Goal: Information Seeking & Learning: Find specific fact

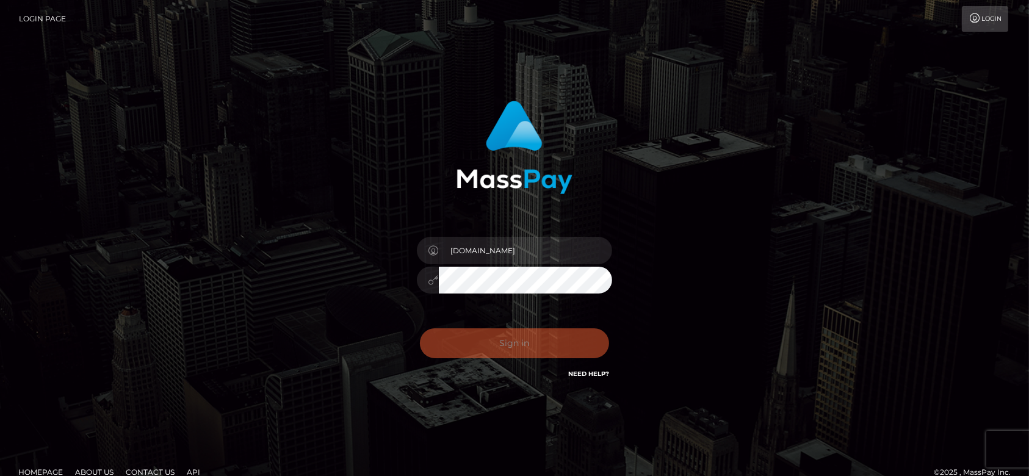
click at [520, 339] on div "Sign in Need Help?" at bounding box center [515, 348] width 214 height 54
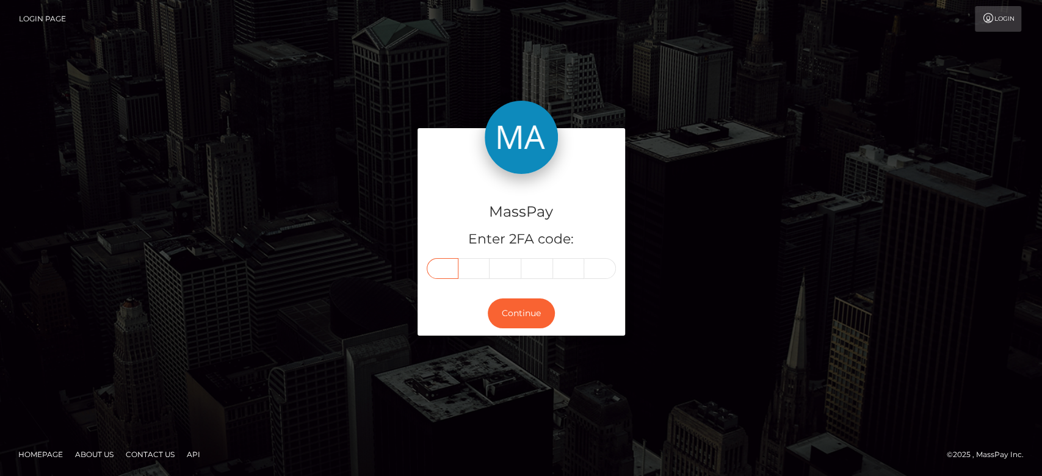
click at [448, 272] on input "text" at bounding box center [443, 268] width 32 height 21
paste input "5"
type input "5"
type input "7"
type input "4"
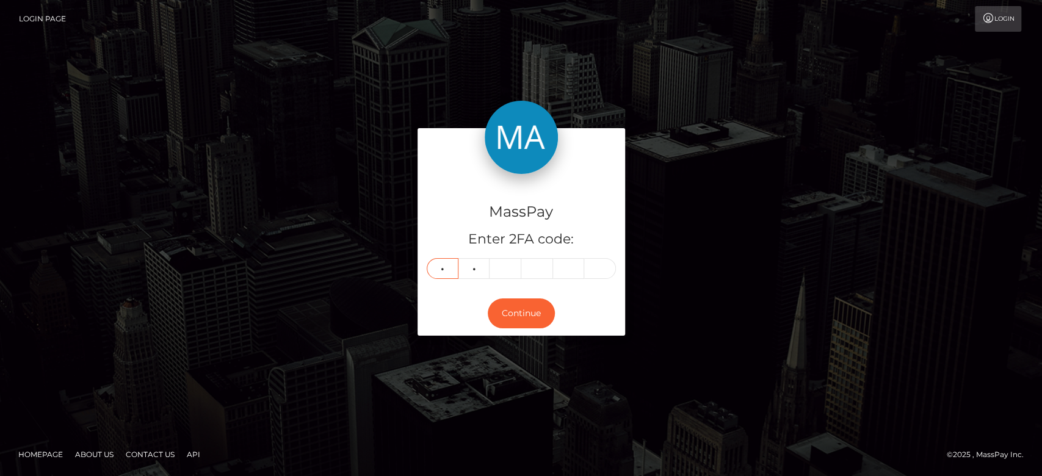
type input "3"
type input "9"
type input "6"
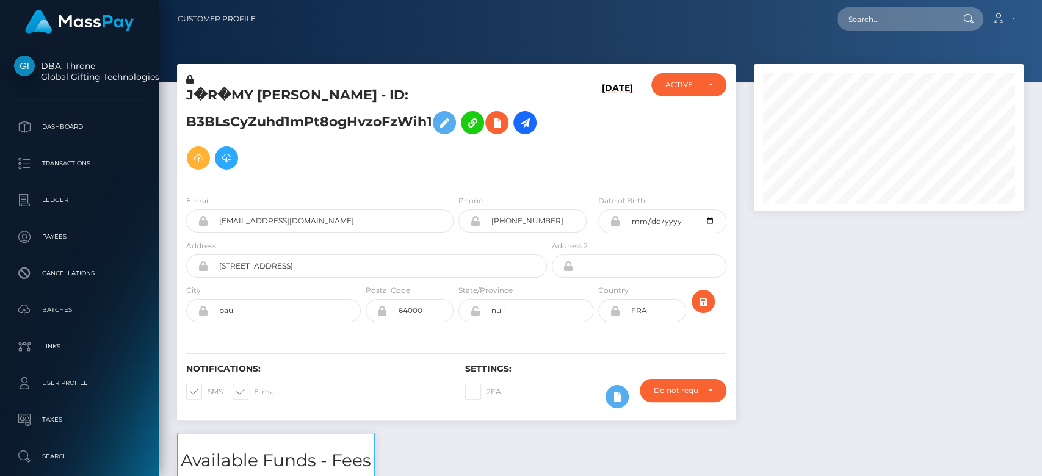
scroll to position [146, 270]
click at [800, 338] on div at bounding box center [888, 248] width 288 height 369
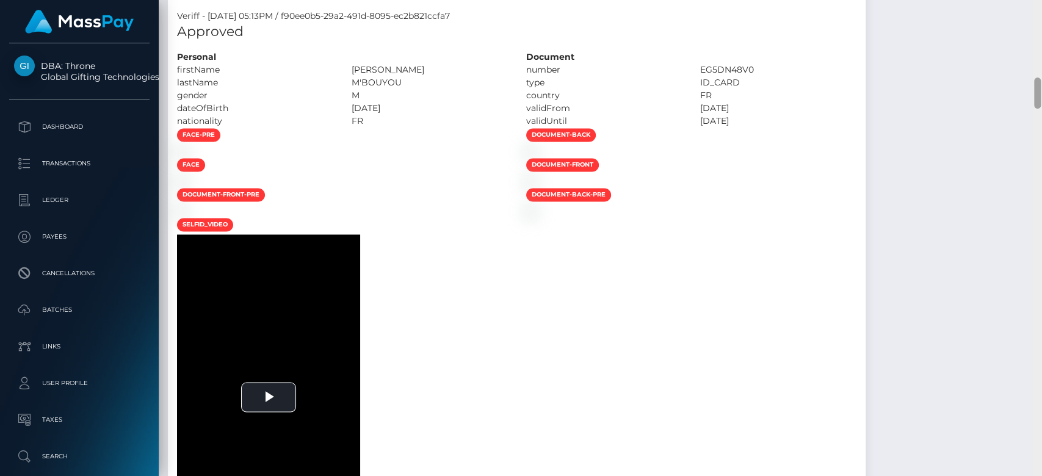
scroll to position [1220, 0]
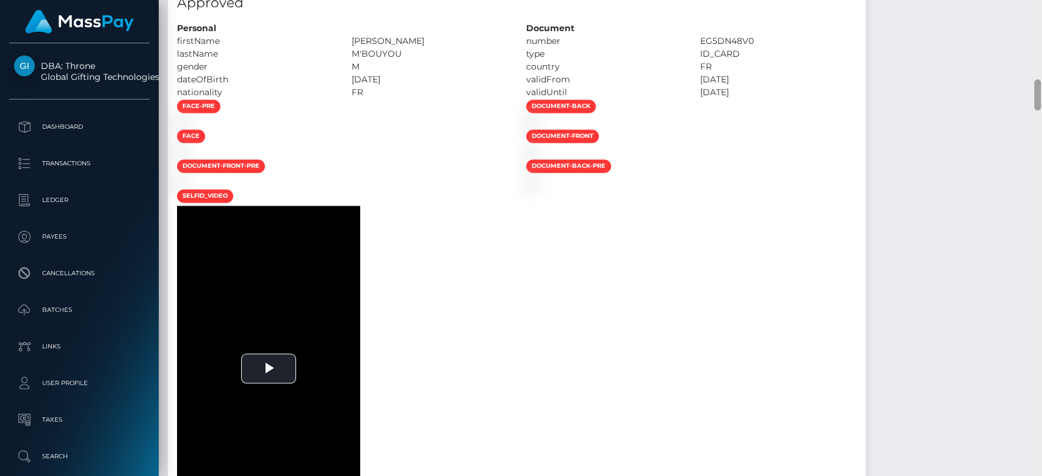
drag, startPoint x: 1034, startPoint y: 34, endPoint x: 1040, endPoint y: 102, distance: 68.0
click at [1040, 102] on div at bounding box center [1036, 238] width 9 height 477
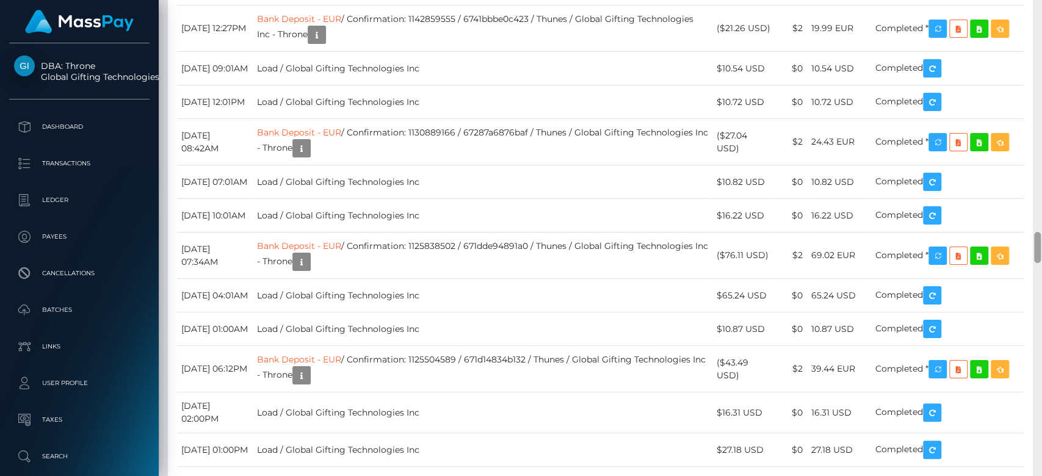
scroll to position [3529, 0]
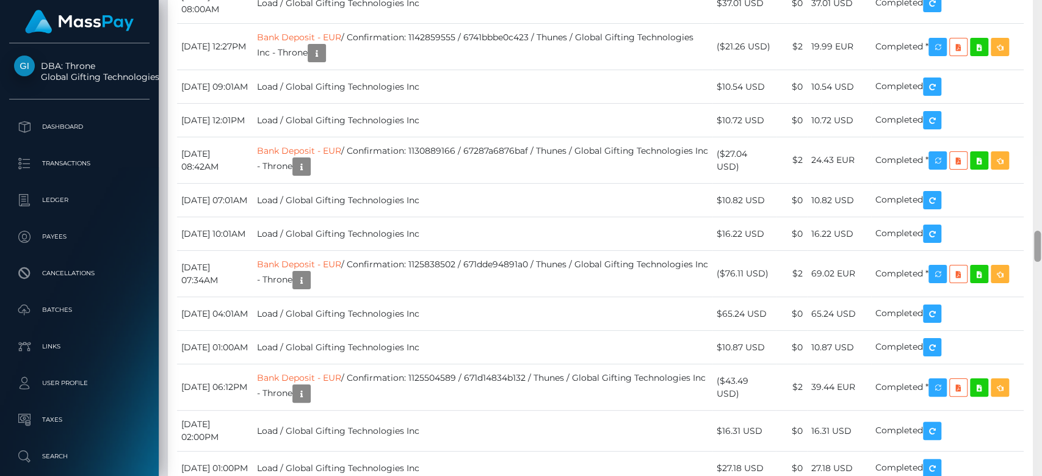
drag, startPoint x: 1036, startPoint y: 111, endPoint x: 1040, endPoint y: 242, distance: 131.3
click at [1040, 242] on div at bounding box center [1036, 238] width 9 height 477
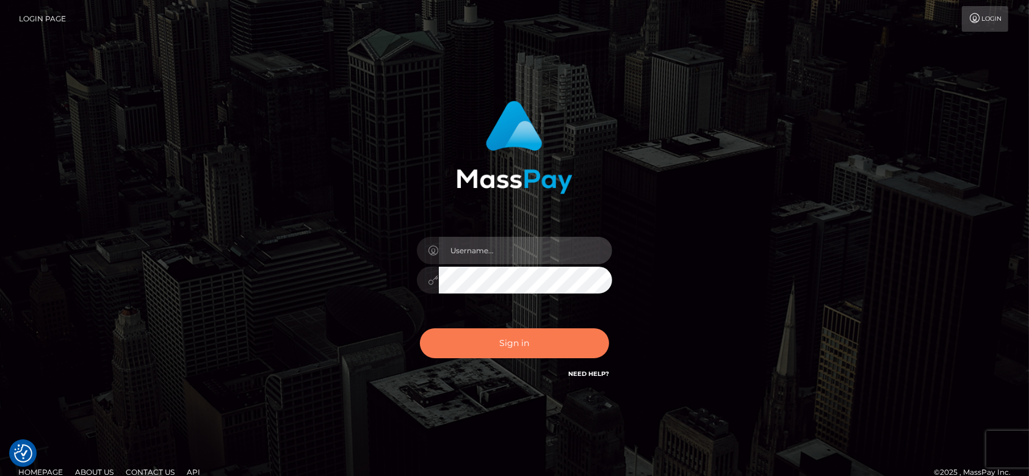
type input "[DOMAIN_NAME]"
click at [561, 342] on button "Sign in" at bounding box center [514, 343] width 189 height 30
type input "[DOMAIN_NAME]"
click at [525, 347] on button "Sign in" at bounding box center [514, 343] width 189 height 30
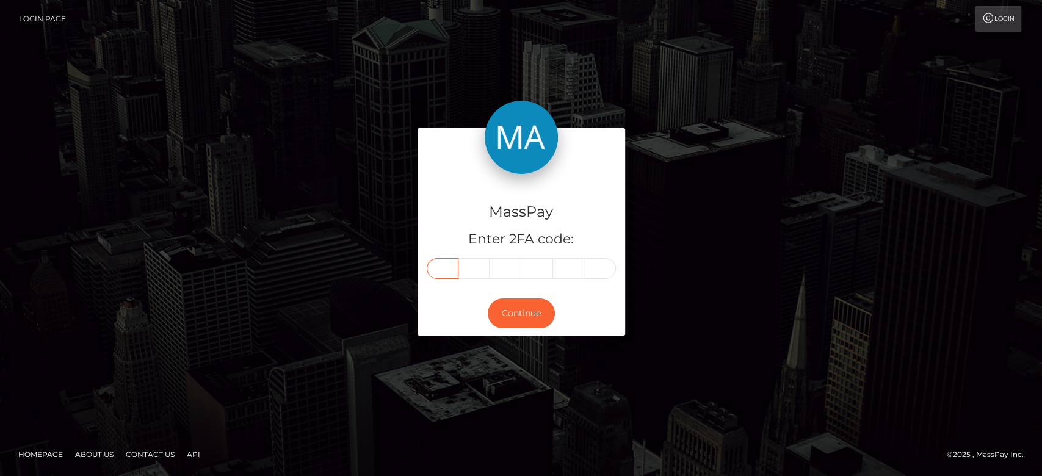
click at [447, 273] on input "text" at bounding box center [443, 268] width 32 height 21
type input "8"
type input "2"
type input "1"
type input "7"
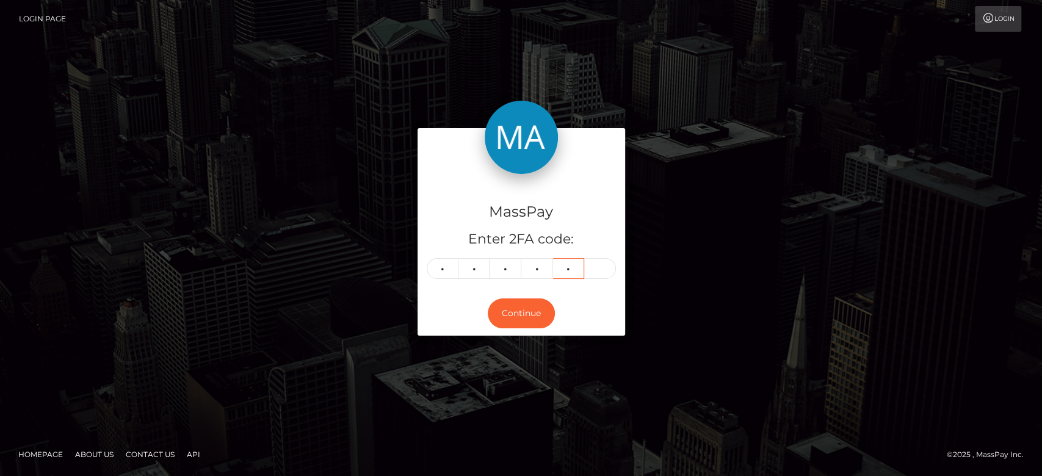
type input "6"
type input "1"
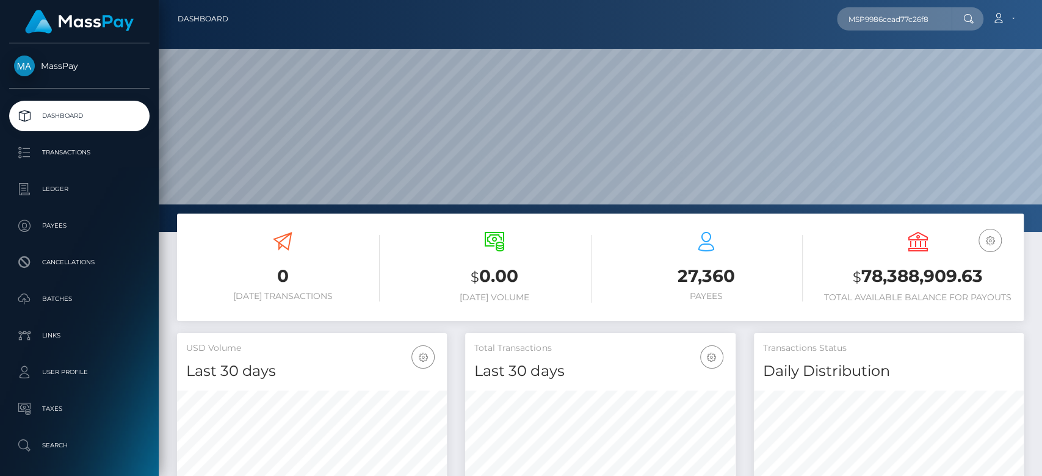
scroll to position [215, 270]
type input "MSP9986cead77c26f8"
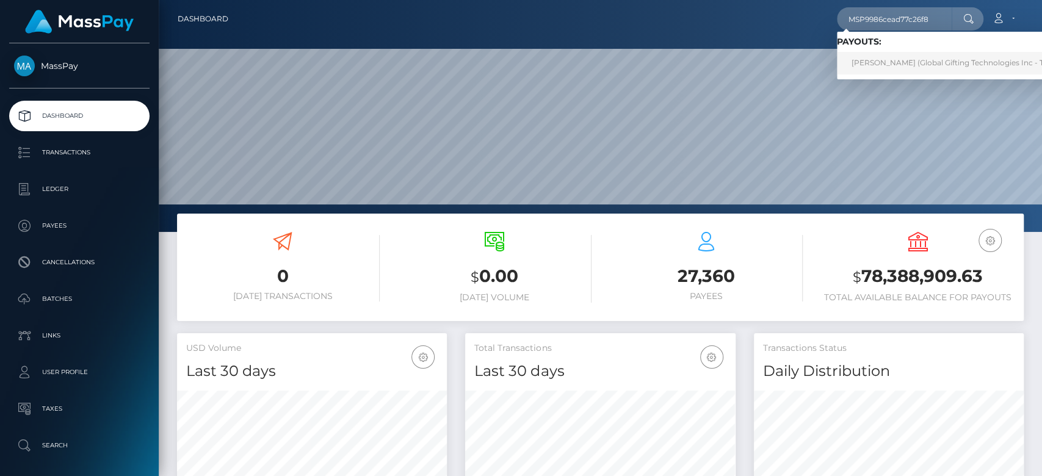
click at [892, 54] on link "XARA CRISTINA VELAZQUEZ PORRAS (Global Gifting Technologies Inc - Throne)" at bounding box center [960, 63] width 246 height 23
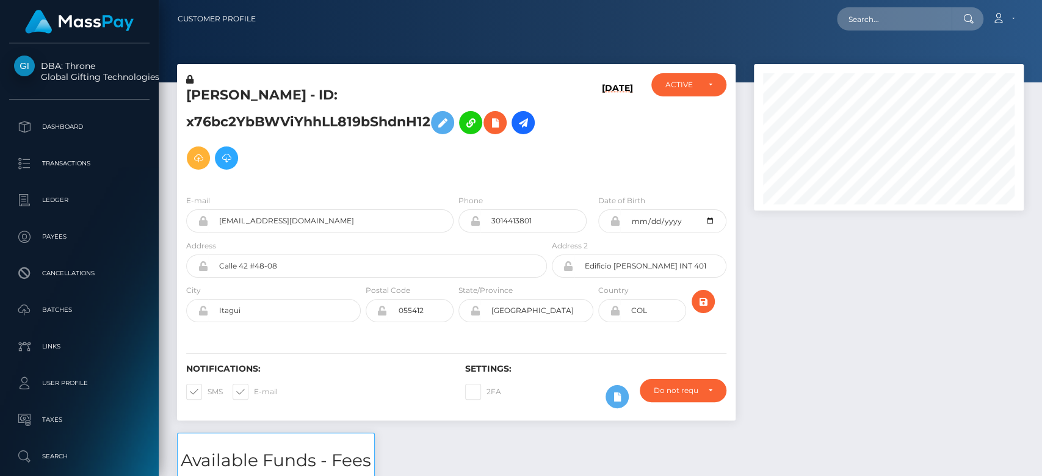
scroll to position [146, 270]
click at [857, 292] on div at bounding box center [888, 248] width 288 height 369
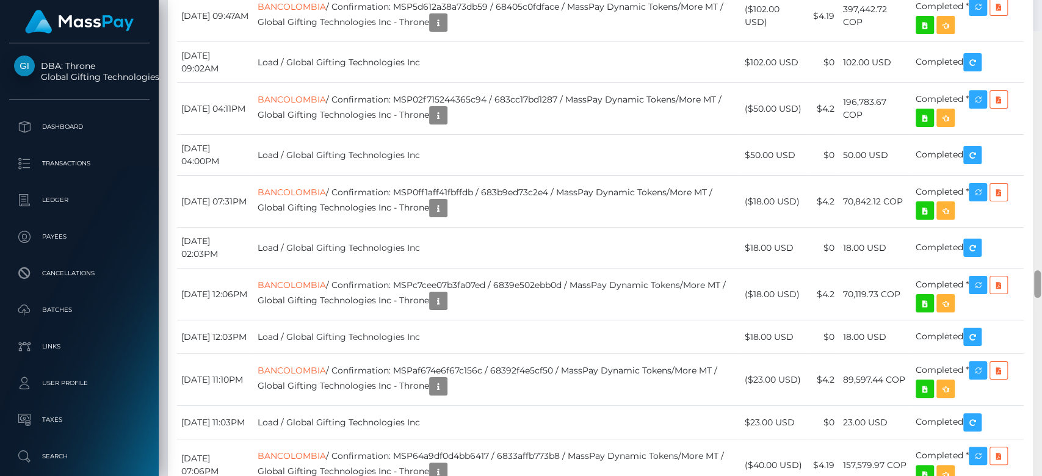
scroll to position [4022, 0]
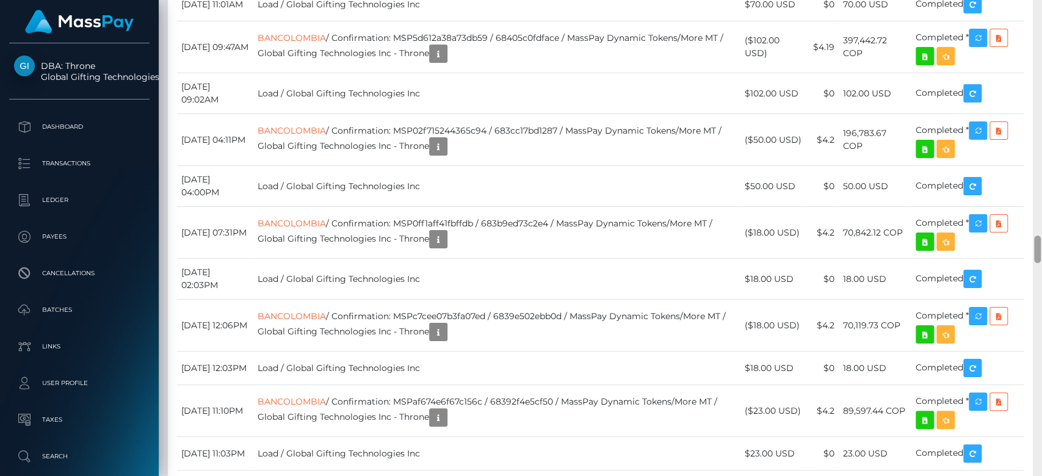
drag, startPoint x: 1037, startPoint y: 52, endPoint x: 1040, endPoint y: 243, distance: 191.6
click at [1040, 243] on div at bounding box center [1036, 238] width 9 height 477
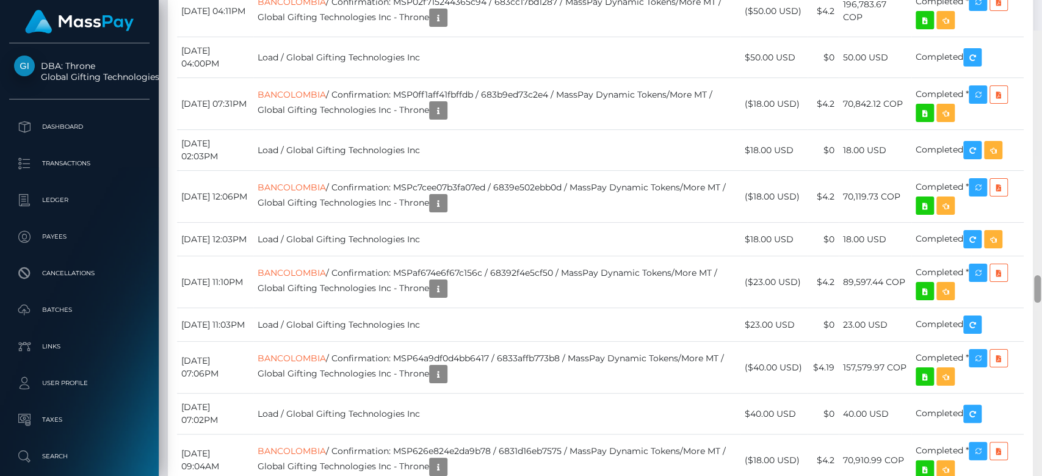
scroll to position [4121, 0]
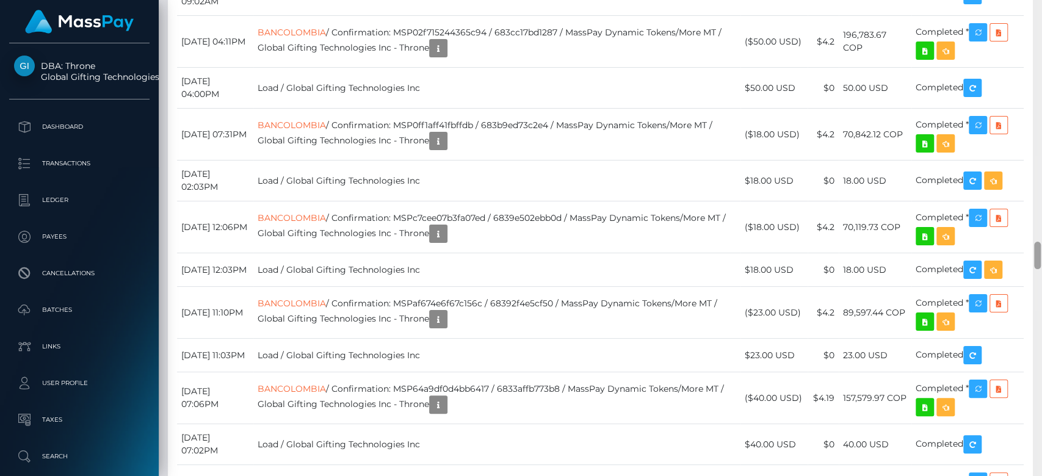
click at [1040, 267] on div at bounding box center [1036, 238] width 9 height 477
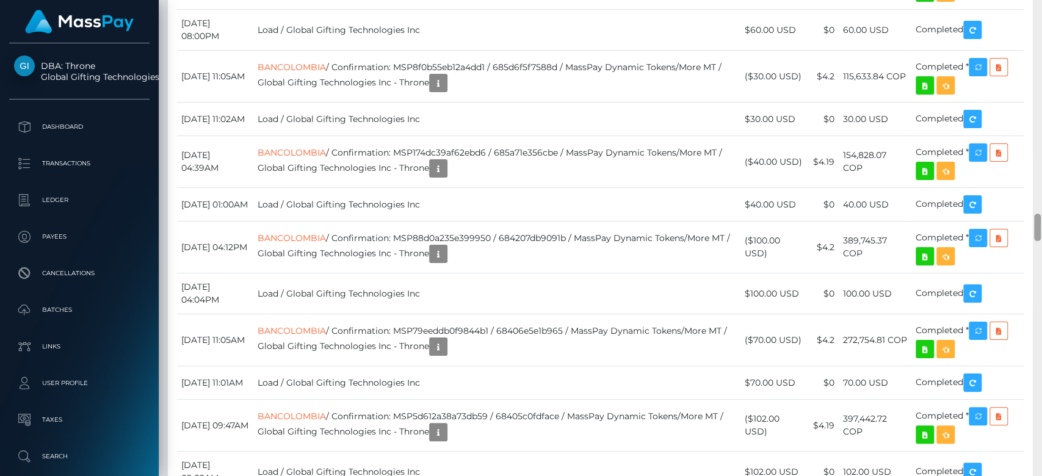
click at [1035, 83] on div at bounding box center [1036, 238] width 9 height 477
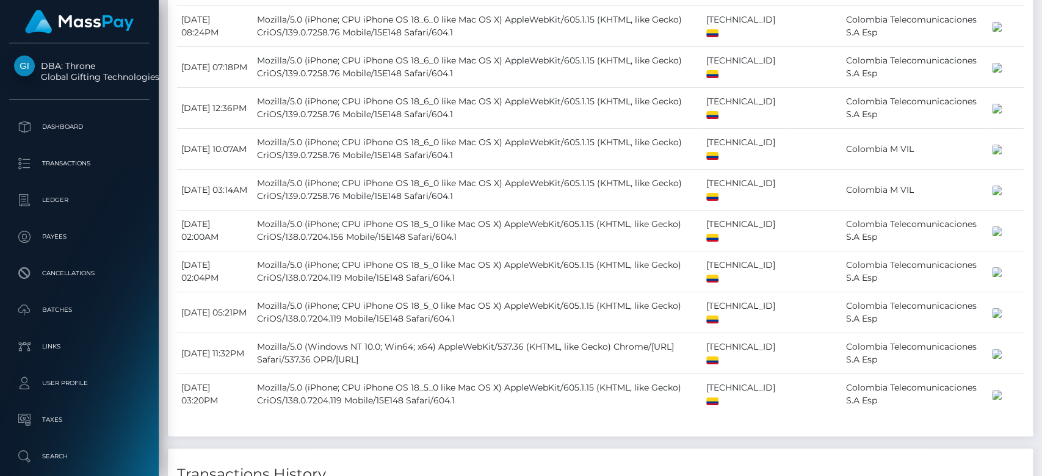
click at [1035, 83] on div at bounding box center [1036, 238] width 9 height 477
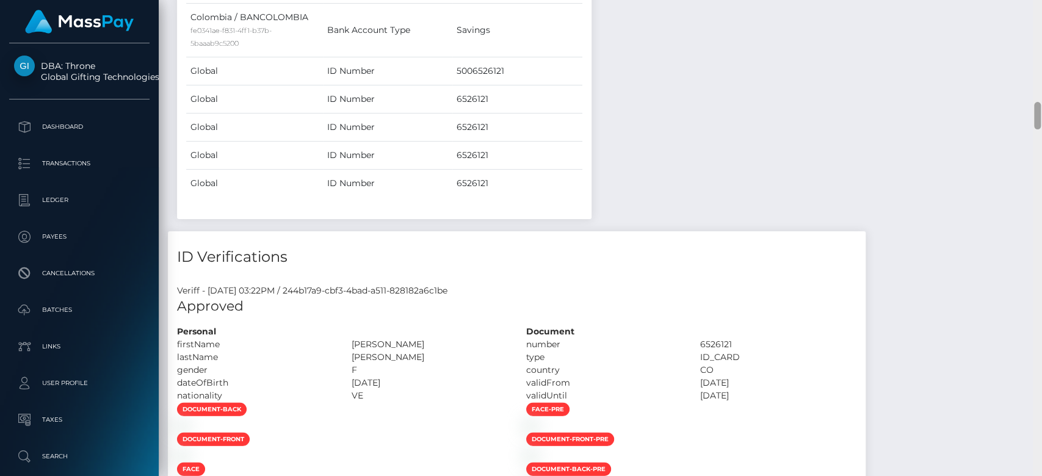
click at [1035, 85] on div at bounding box center [1036, 238] width 9 height 477
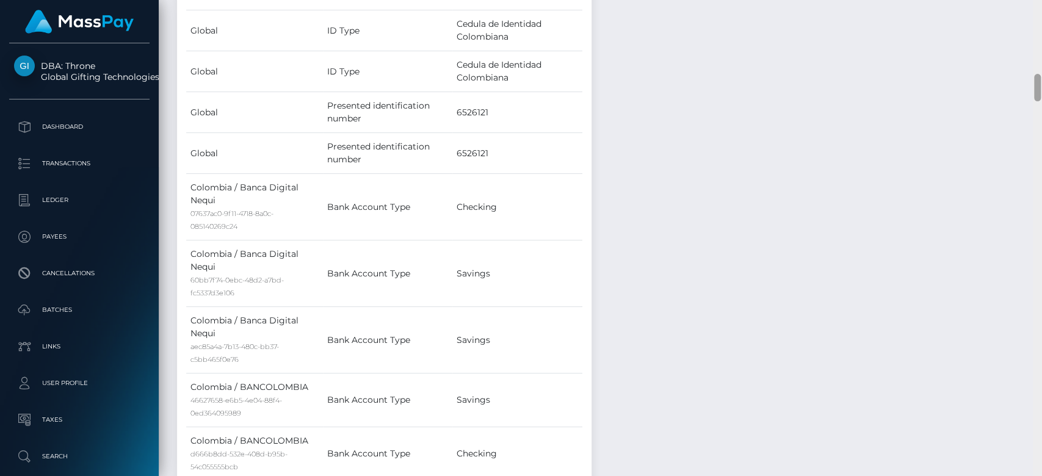
click at [1035, 85] on div at bounding box center [1036, 238] width 9 height 477
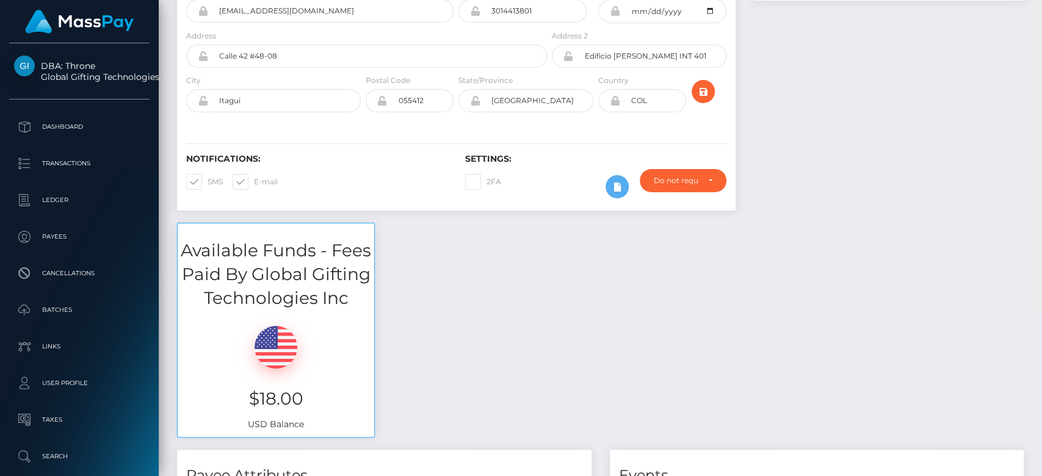
scroll to position [0, 0]
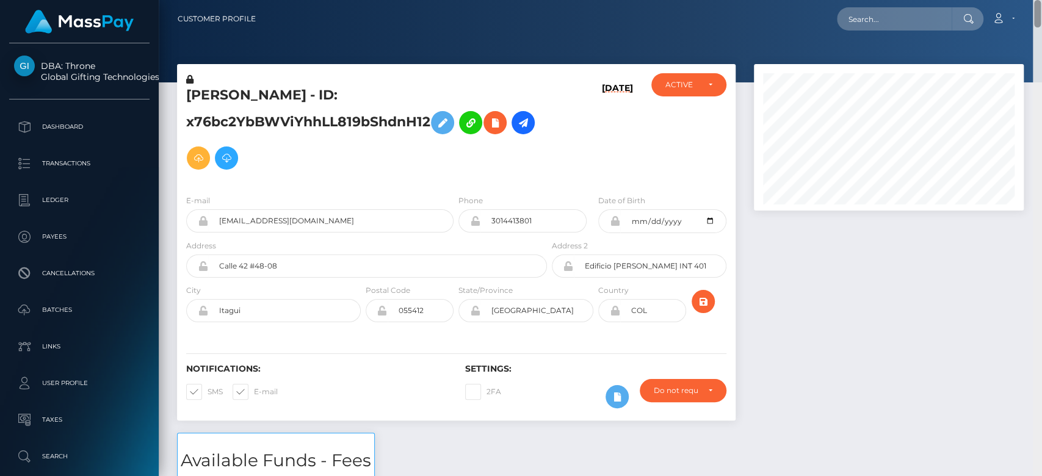
drag, startPoint x: 1035, startPoint y: 88, endPoint x: 1025, endPoint y: 6, distance: 83.0
click at [1025, 6] on div "Customer Profile Loading... Loading..." at bounding box center [600, 238] width 883 height 476
click at [906, 28] on input "text" at bounding box center [894, 18] width 115 height 23
paste input "MSP59aee004e1fb79e"
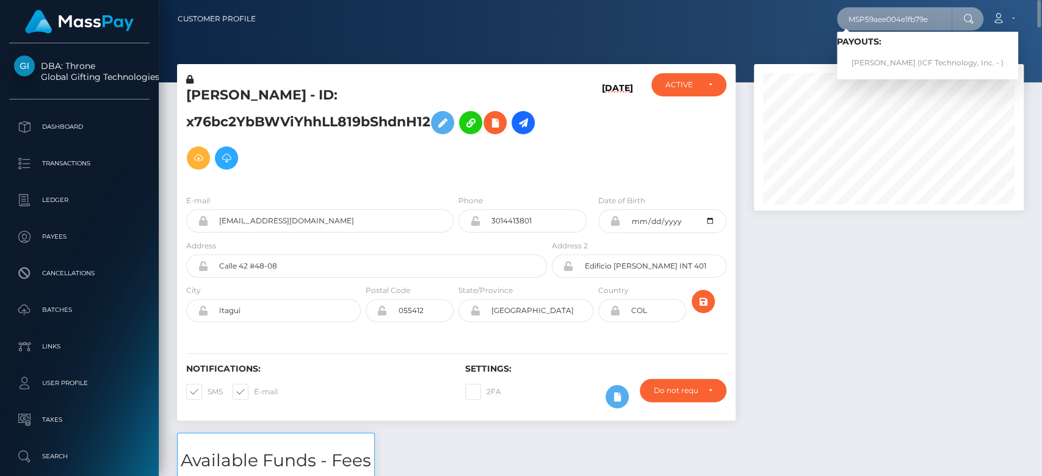
type input "MSP59aee004e1fb79e"
click at [896, 56] on link "Nina Vladimirovna Ovchinnikova (ICF Technology, Inc. - )" at bounding box center [927, 63] width 181 height 23
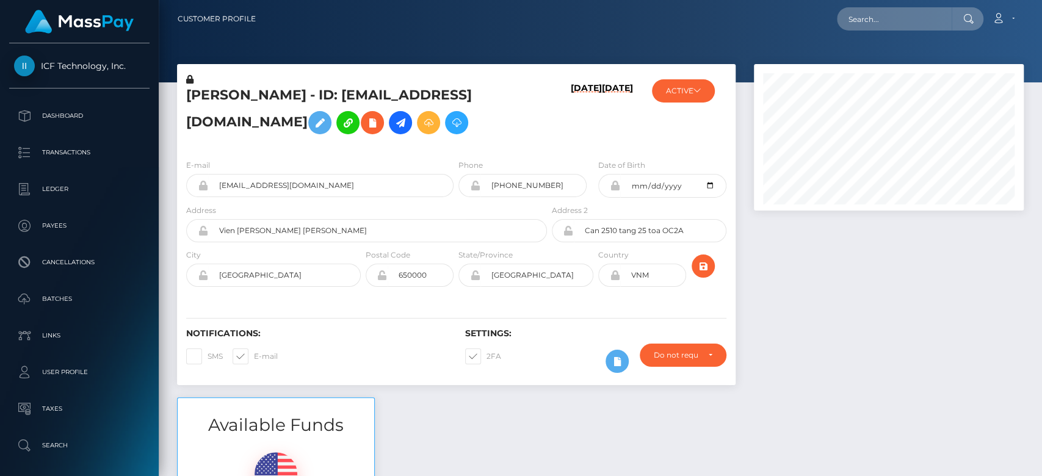
scroll to position [146, 270]
click at [810, 314] on div at bounding box center [888, 230] width 288 height 333
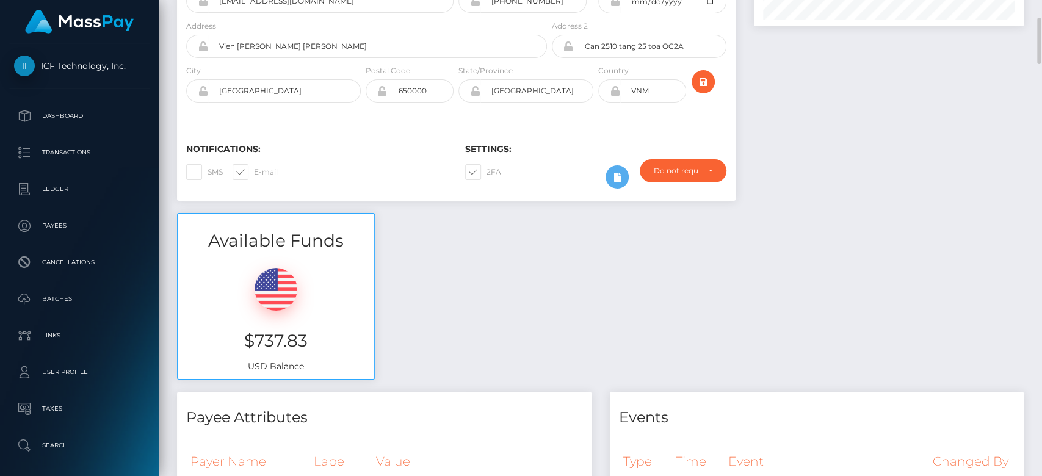
scroll to position [221, 0]
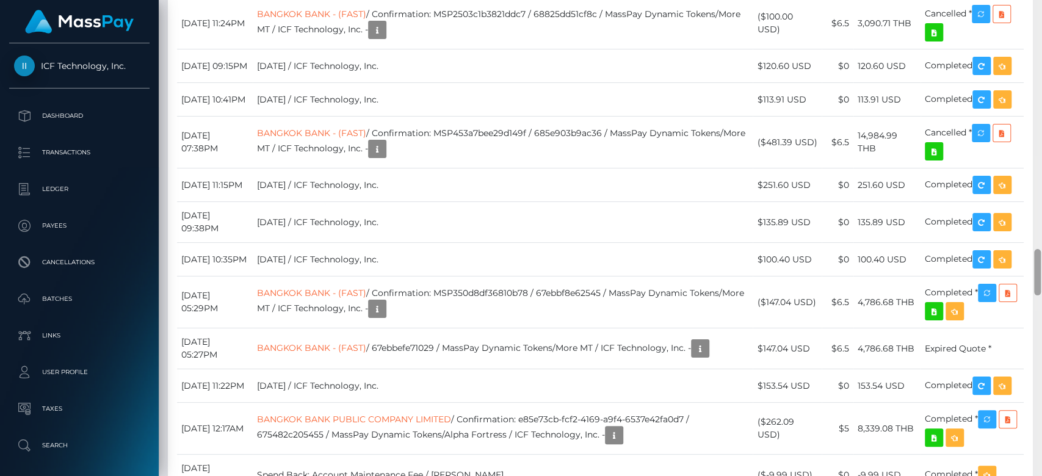
drag, startPoint x: 1036, startPoint y: 61, endPoint x: 1040, endPoint y: 287, distance: 226.4
click at [1040, 287] on div at bounding box center [1036, 238] width 9 height 477
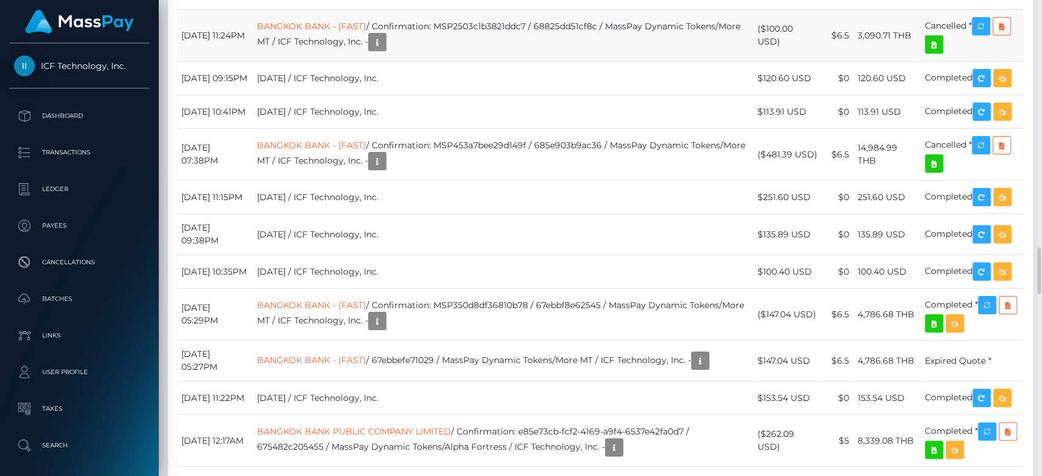
scroll to position [146, 270]
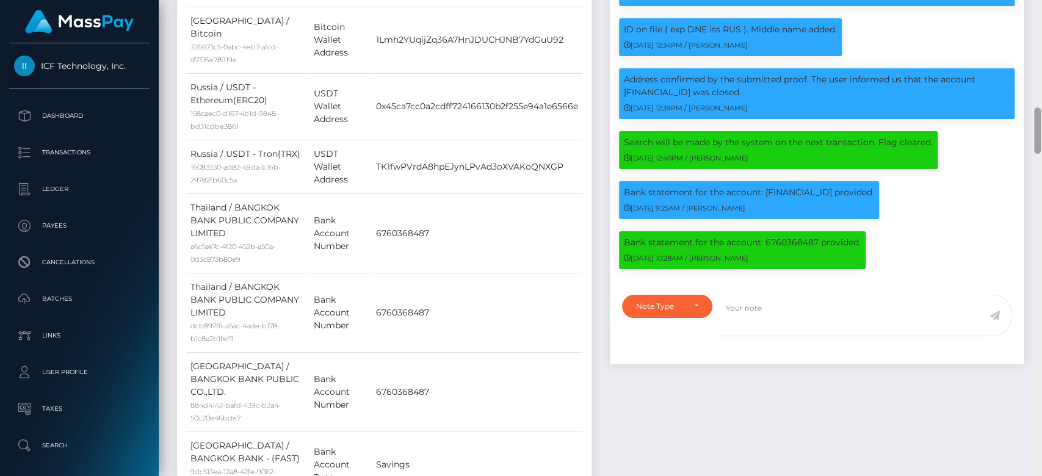
click at [1036, 54] on div at bounding box center [1036, 238] width 9 height 477
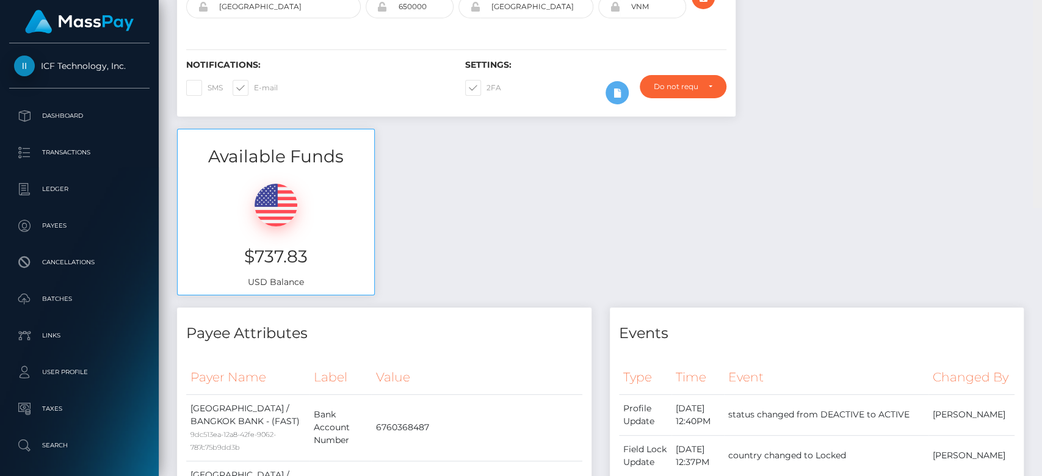
scroll to position [0, 0]
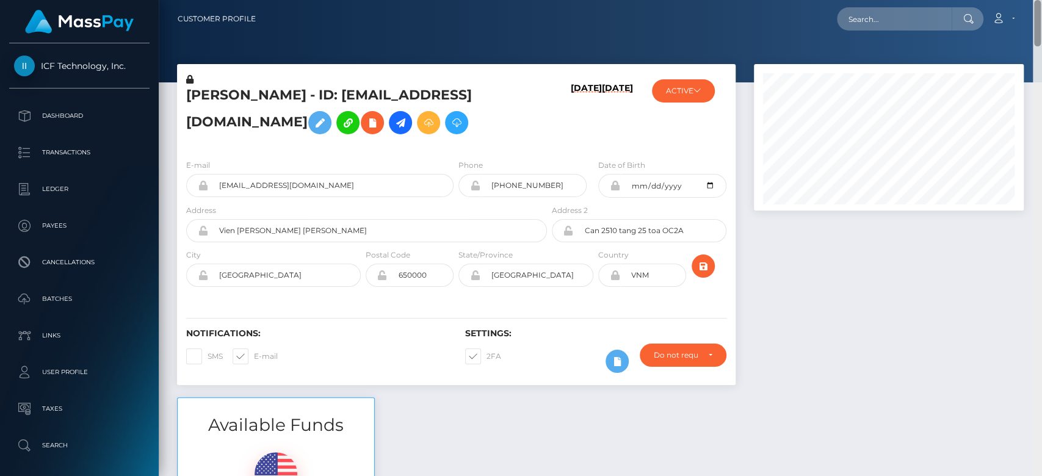
drag, startPoint x: 1036, startPoint y: 63, endPoint x: 1024, endPoint y: -20, distance: 84.4
click at [1024, 0] on html "ICF Technology, Inc. Dashboard Transactions Ledger Payees Batches" at bounding box center [521, 238] width 1042 height 476
click at [935, 10] on input "text" at bounding box center [894, 18] width 115 height 23
paste input "MSP66ca266fbcbeaa5"
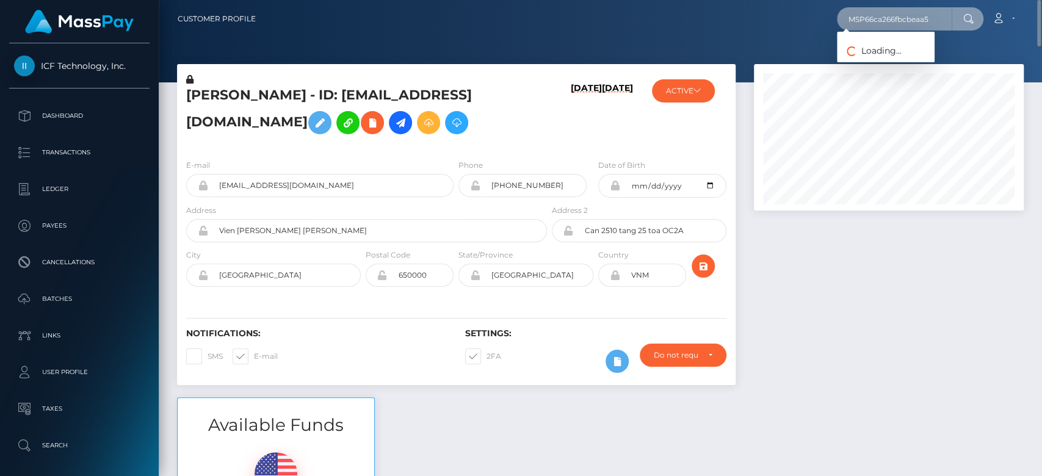
type input "MSP66ca266fbcbeaa5"
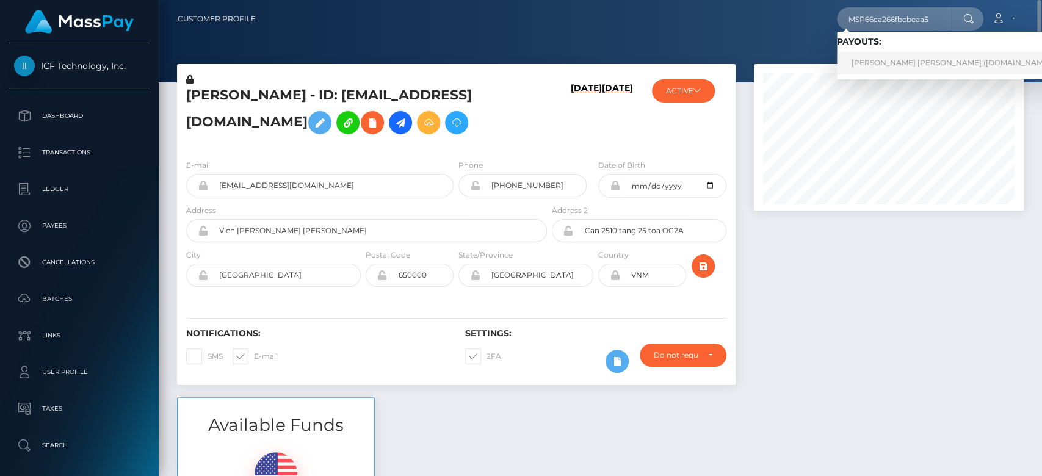
click at [887, 62] on link "JAMES PEREZ CEPEDA (Unlockt.me - )" at bounding box center [955, 63] width 237 height 23
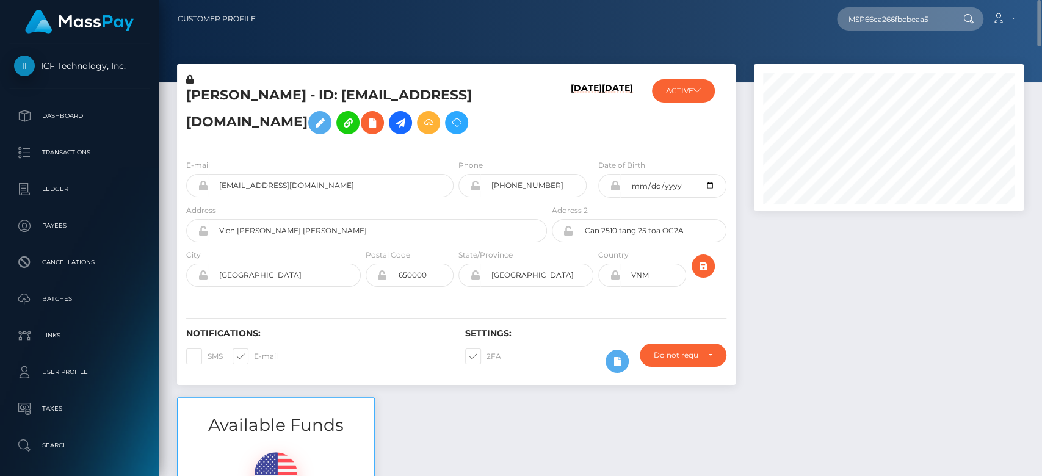
click at [801, 311] on div at bounding box center [888, 230] width 288 height 333
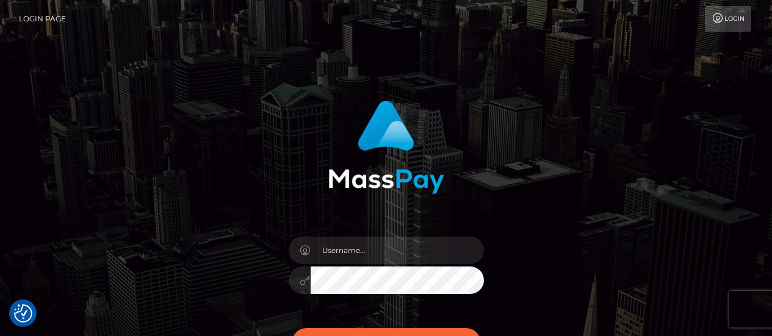
checkbox input "true"
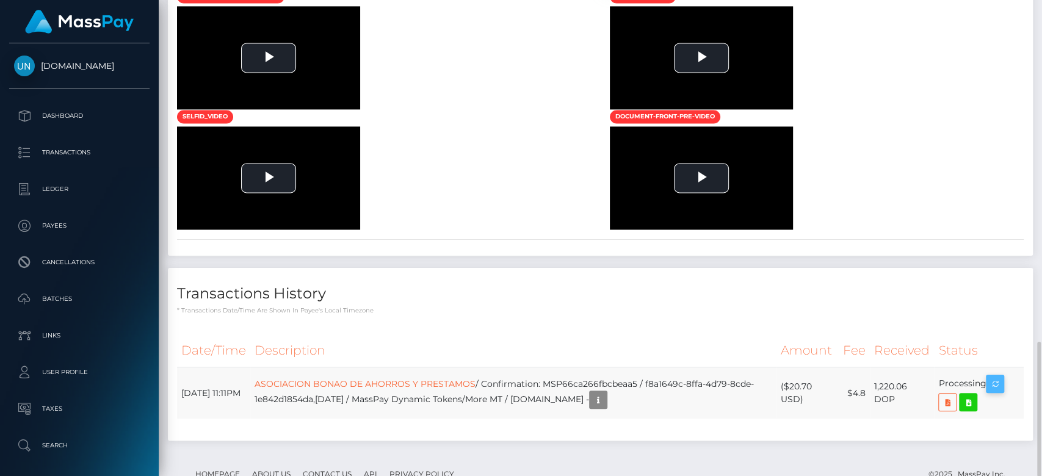
scroll to position [146, 270]
click at [996, 376] on icon "button" at bounding box center [994, 383] width 15 height 15
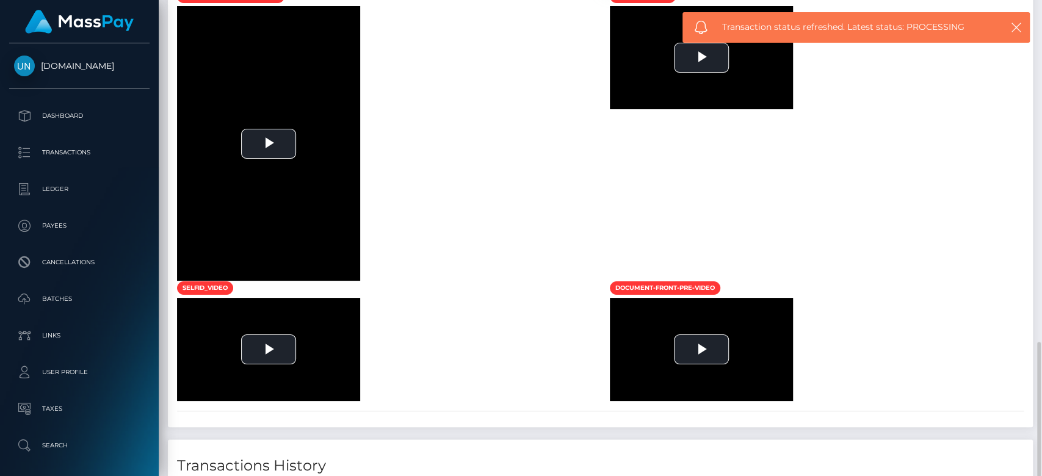
click at [1028, 141] on div at bounding box center [1036, 238] width 9 height 477
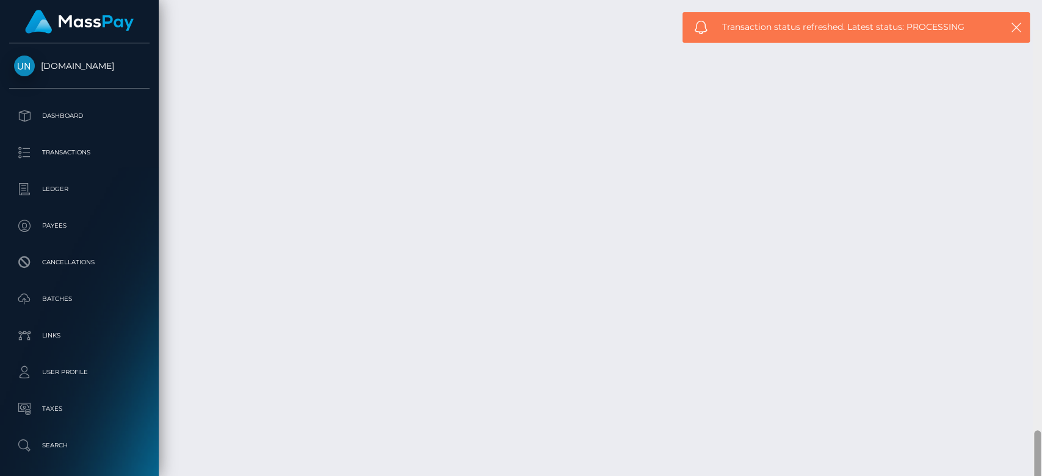
scroll to position [2485, 0]
drag, startPoint x: 1035, startPoint y: 124, endPoint x: 1040, endPoint y: 432, distance: 308.2
click at [1028, 432] on div at bounding box center [1036, 238] width 9 height 477
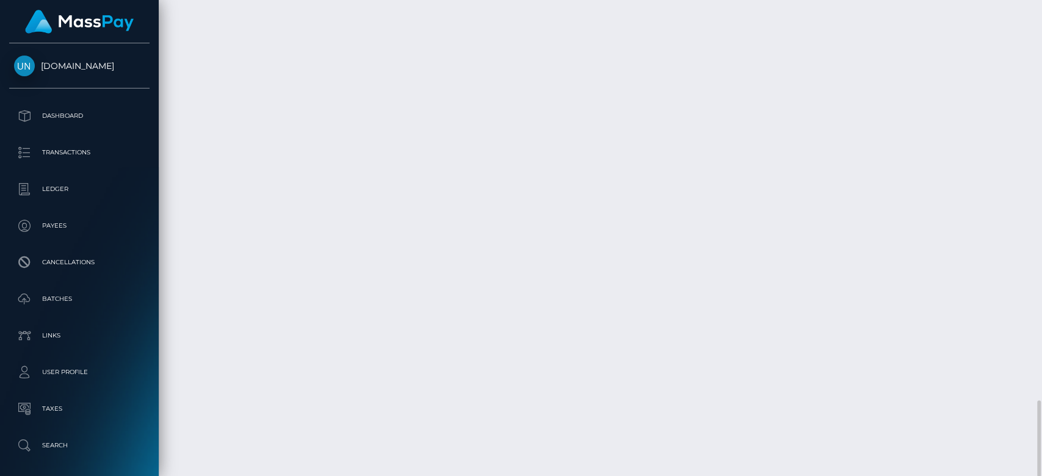
scroll to position [146, 270]
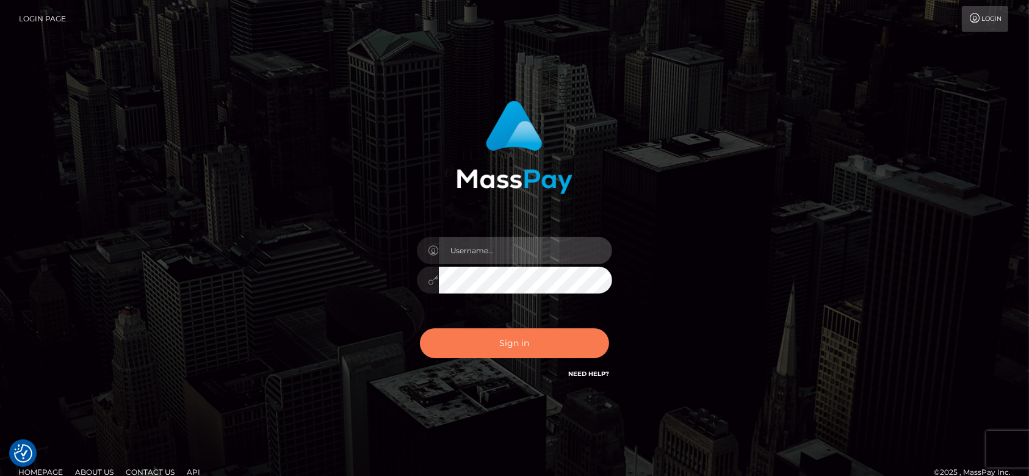
type input "fr.es"
click at [497, 355] on button "Sign in" at bounding box center [514, 343] width 189 height 30
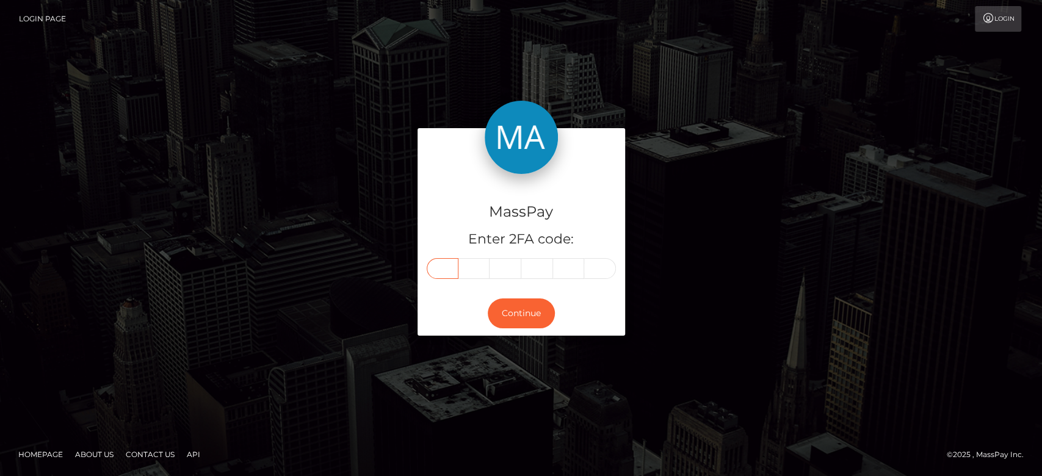
click at [444, 263] on input "text" at bounding box center [443, 268] width 32 height 21
paste input "9"
type input "9"
type input "5"
type input "7"
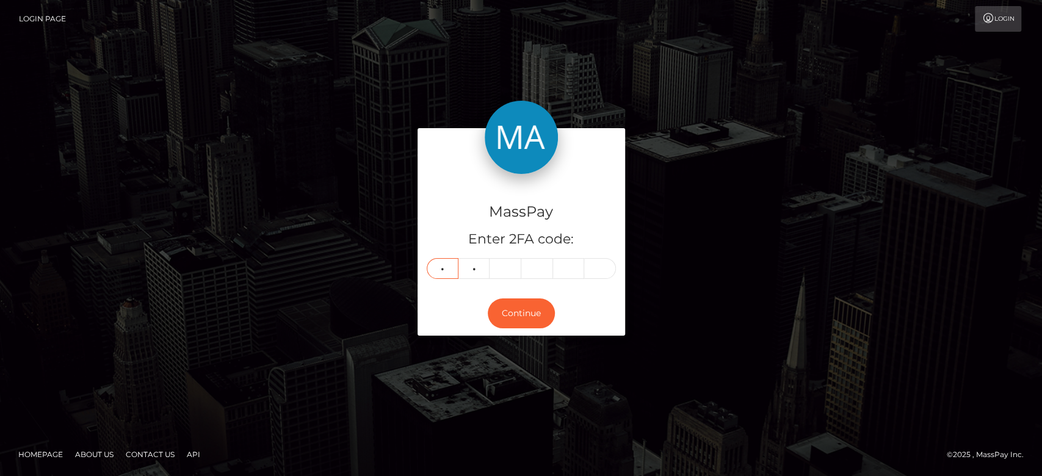
type input "8"
type input "2"
type input "4"
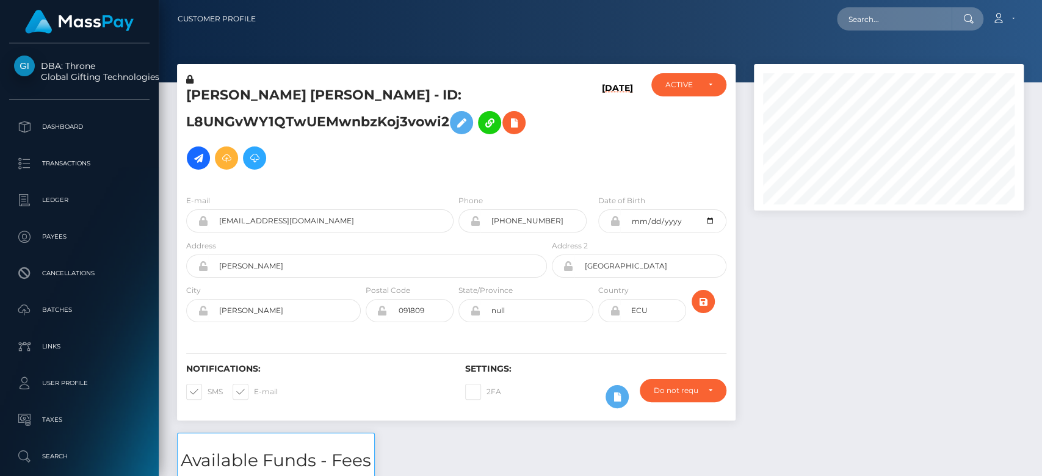
scroll to position [146, 270]
click at [838, 334] on div at bounding box center [888, 248] width 288 height 369
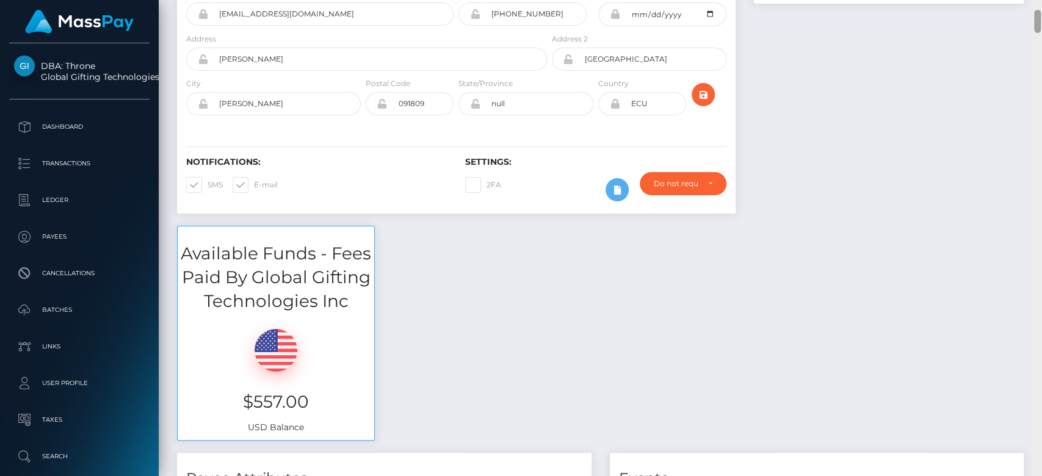
scroll to position [0, 0]
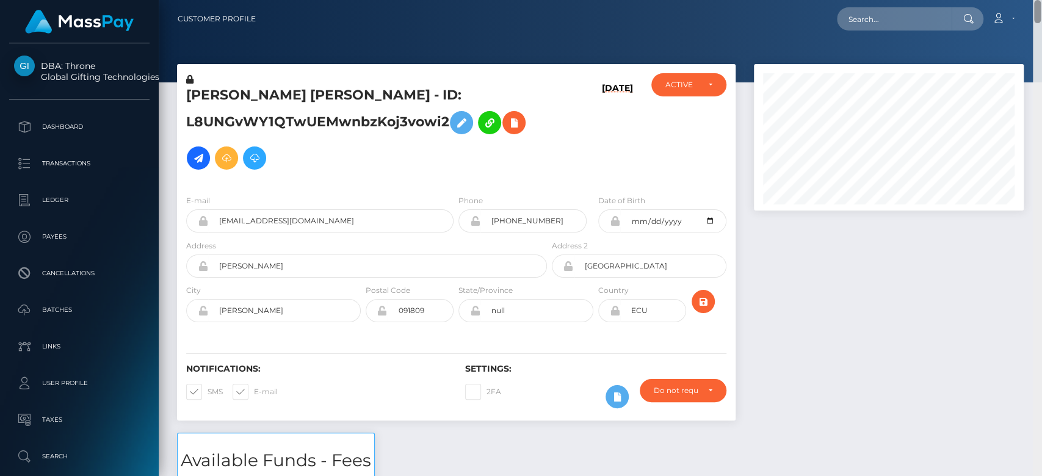
drag, startPoint x: 1036, startPoint y: 37, endPoint x: 1028, endPoint y: -8, distance: 45.1
click at [1028, 0] on html "DBA: Throne Global Gifting Technologies Inc Dashboard Transactions Ledger Payee…" at bounding box center [521, 238] width 1042 height 476
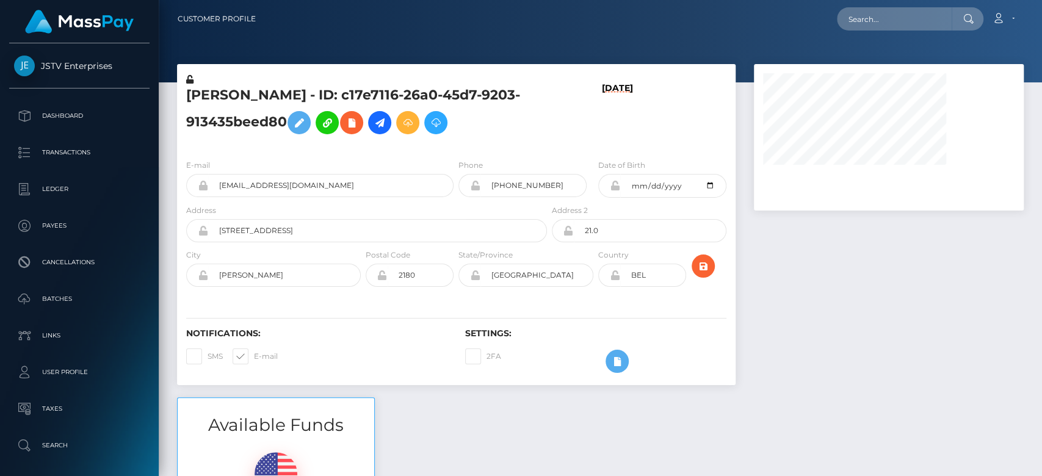
click at [851, 310] on div at bounding box center [888, 230] width 288 height 333
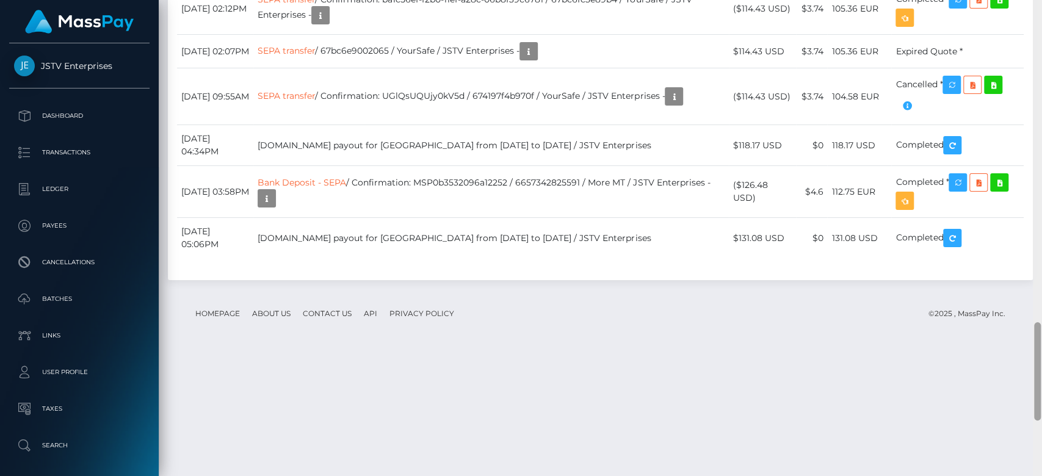
scroll to position [1585, 0]
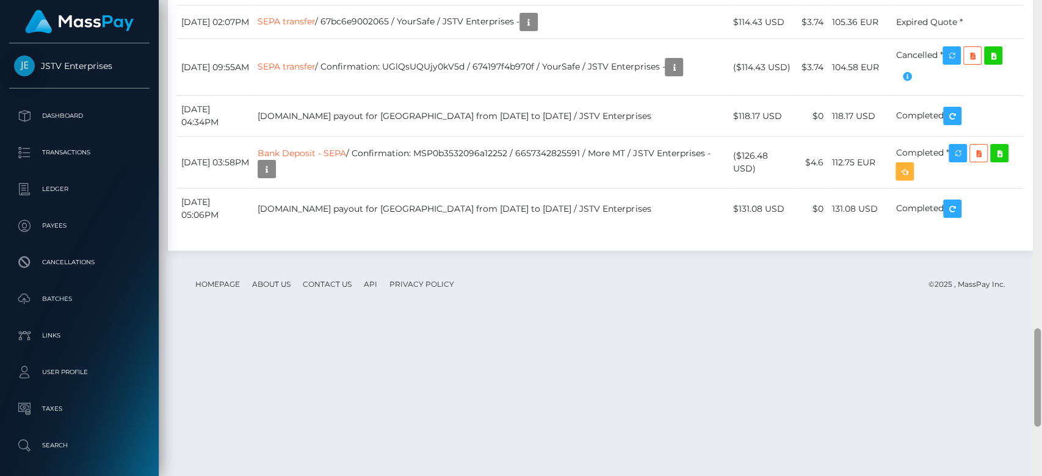
drag, startPoint x: 1039, startPoint y: 104, endPoint x: 1040, endPoint y: 398, distance: 294.1
click at [1040, 398] on div at bounding box center [1036, 238] width 9 height 477
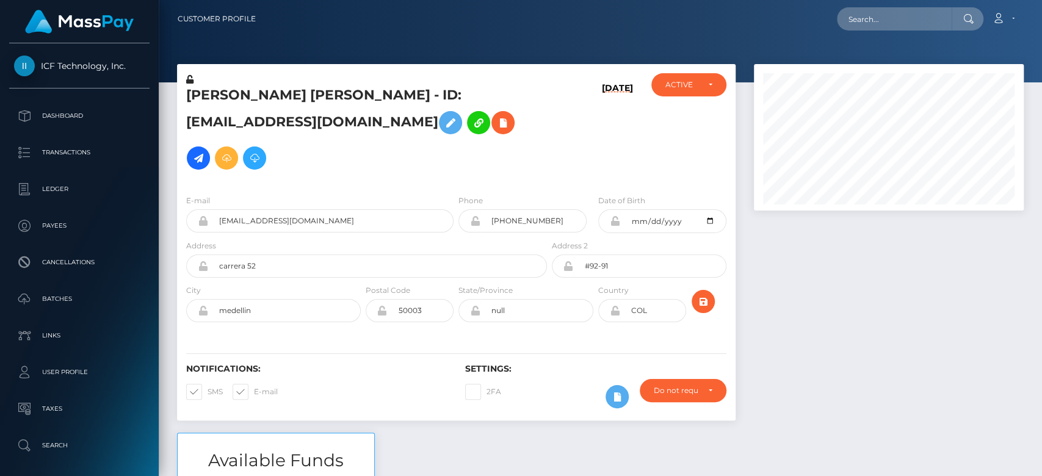
scroll to position [146, 270]
click at [998, 394] on div at bounding box center [888, 248] width 288 height 369
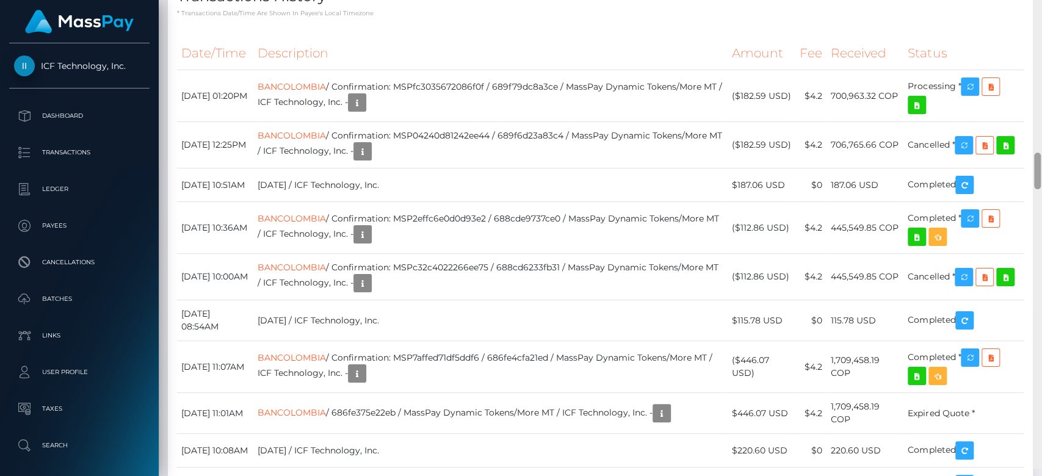
scroll to position [2054, 0]
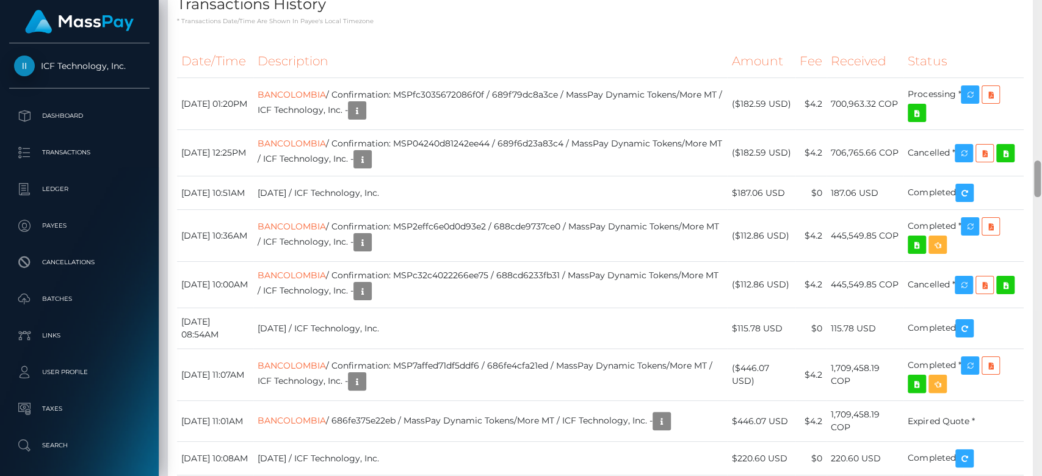
drag, startPoint x: 1034, startPoint y: 40, endPoint x: 1040, endPoint y: 181, distance: 140.5
click at [1040, 181] on div at bounding box center [1036, 238] width 9 height 477
click at [973, 103] on icon "button" at bounding box center [969, 94] width 15 height 15
click at [521, 26] on div "Transactions History * Transactions date/time are shown in payee's local timezo…" at bounding box center [600, 2] width 865 height 47
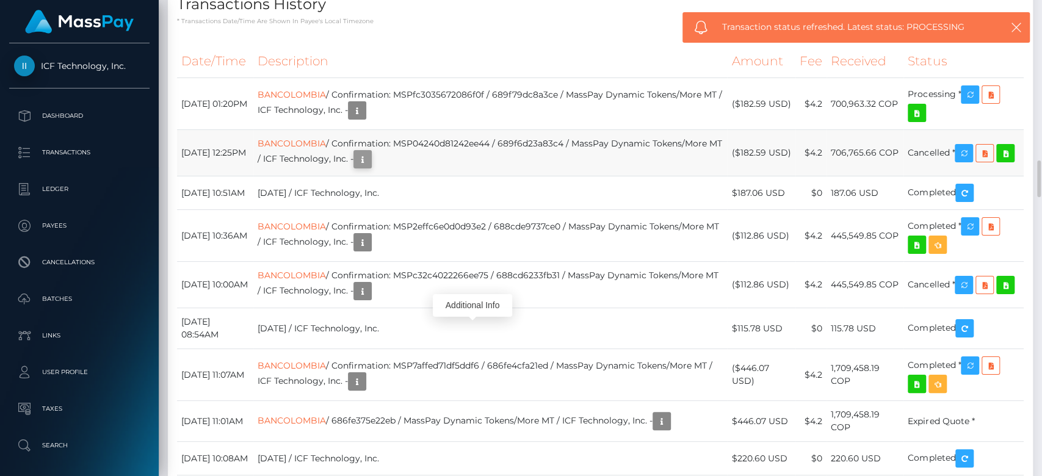
click at [370, 167] on icon "button" at bounding box center [362, 159] width 15 height 15
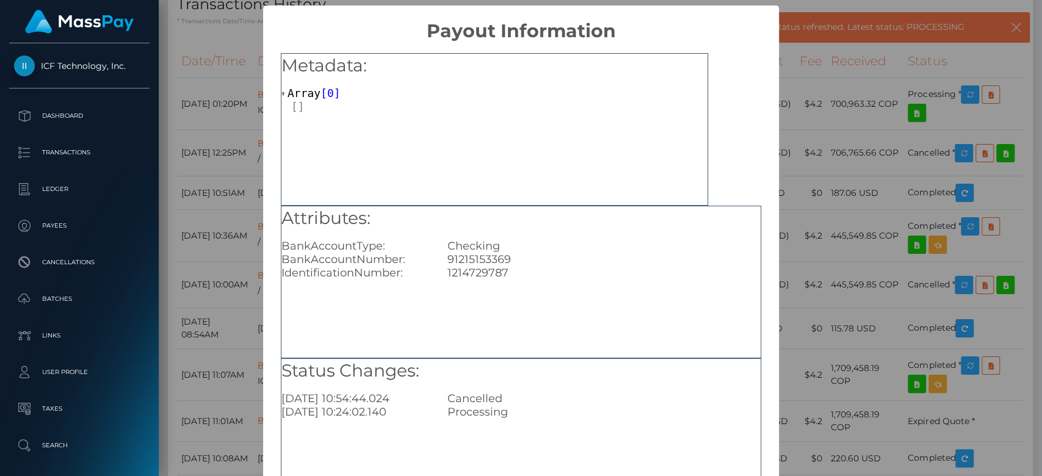
click at [778, 237] on div "× Payout Information Metadata: Array [ 0 ] Attributes: BankAccountType: Checkin…" at bounding box center [521, 238] width 1042 height 476
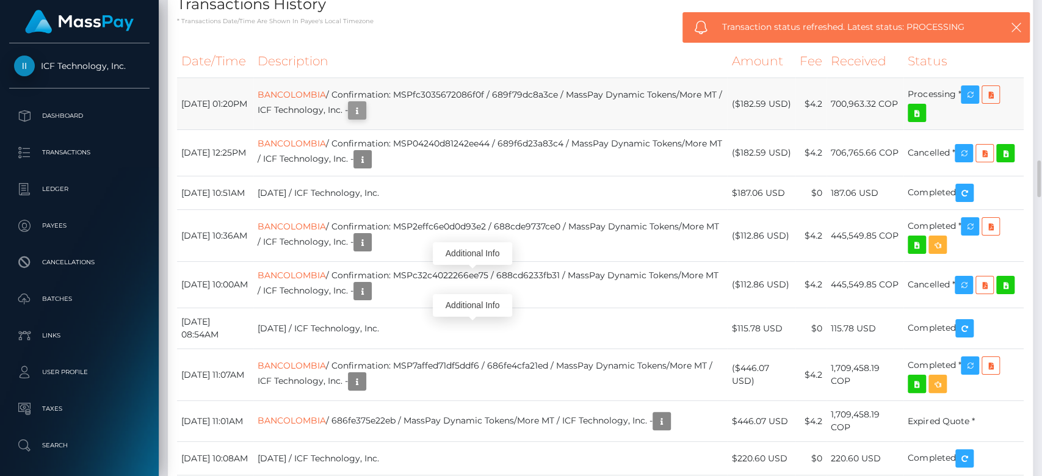
click at [364, 118] on icon "button" at bounding box center [357, 110] width 15 height 15
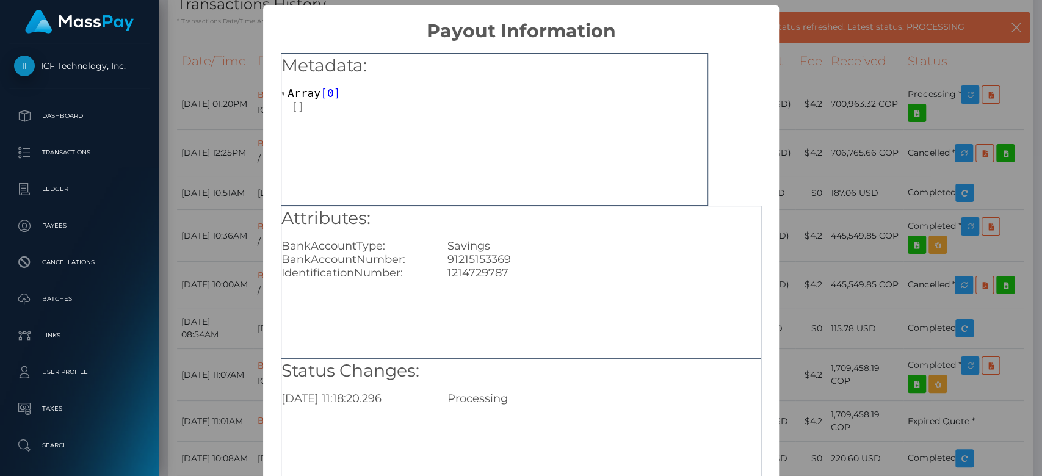
click at [203, 185] on div "× Payout Information Metadata: Array [ 0 ] Attributes: BankAccountType: Savings…" at bounding box center [521, 238] width 1042 height 476
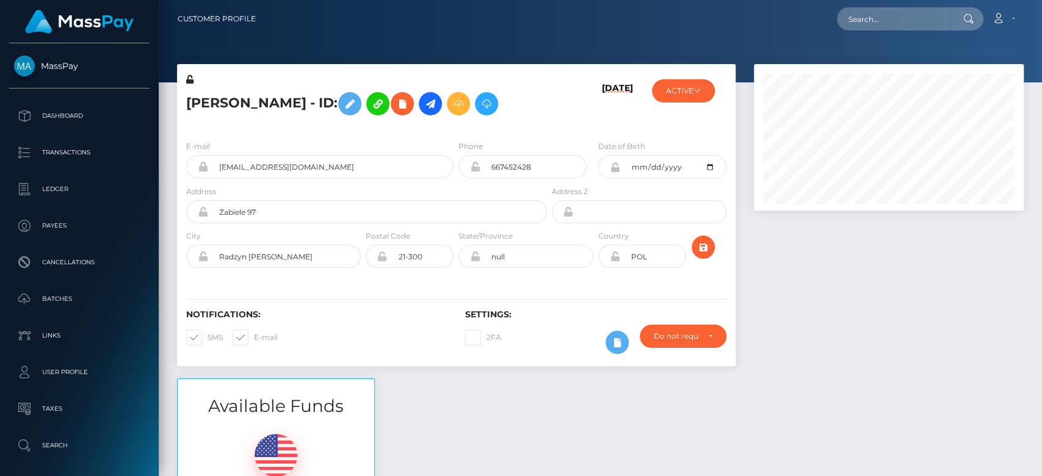
scroll to position [146, 270]
click at [962, 325] on div at bounding box center [888, 221] width 288 height 314
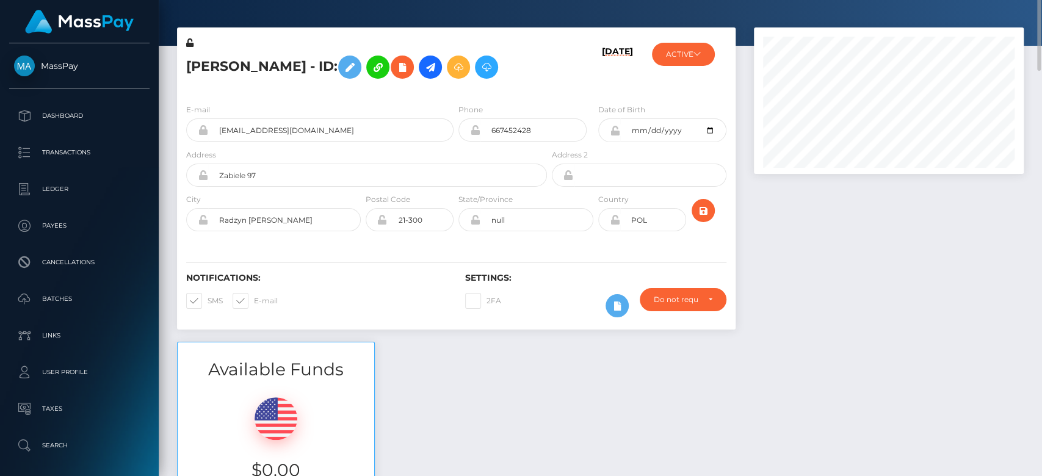
scroll to position [0, 0]
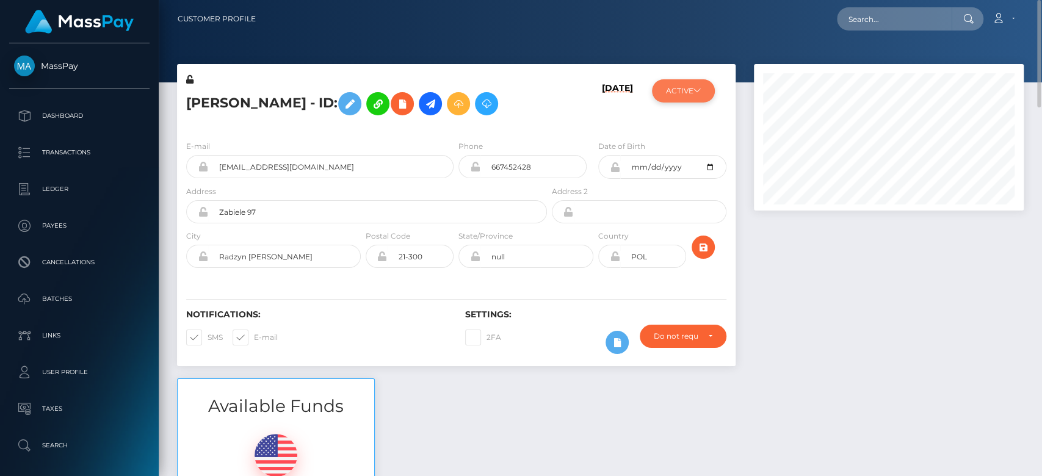
click at [704, 79] on div "ACTIVE MassPay - ACTIVE DEACTIVE CLOSED ACTIVE iGenius -" at bounding box center [688, 101] width 93 height 57
click at [702, 79] on button "ACTIVE" at bounding box center [683, 90] width 63 height 23
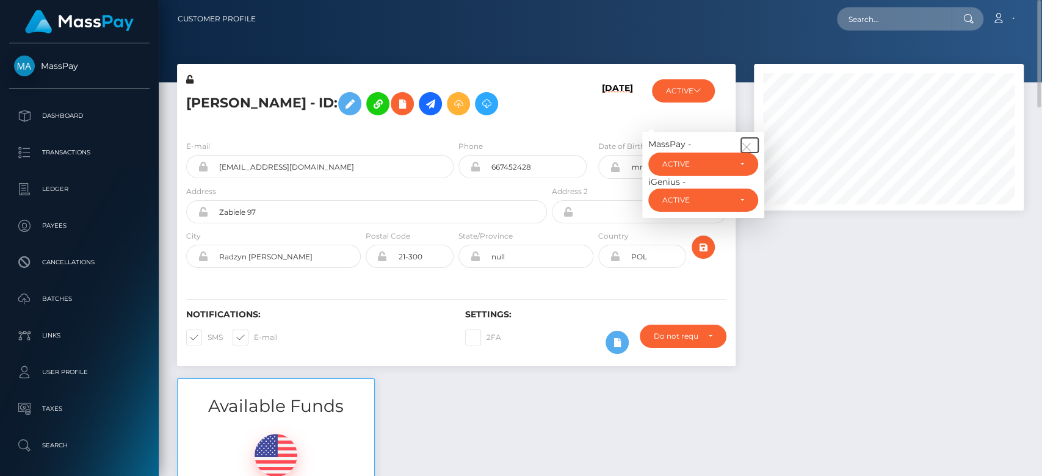
click at [749, 153] on icon "button" at bounding box center [746, 147] width 11 height 11
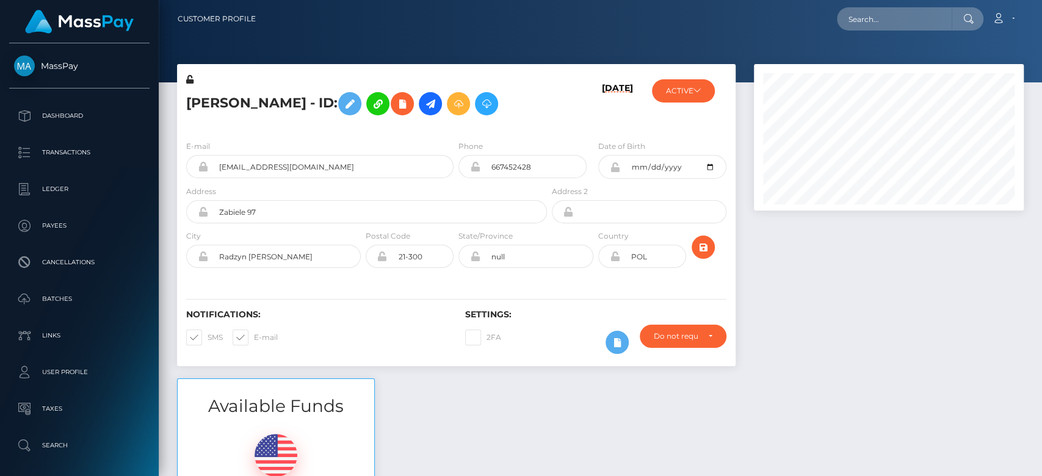
scroll to position [477, 0]
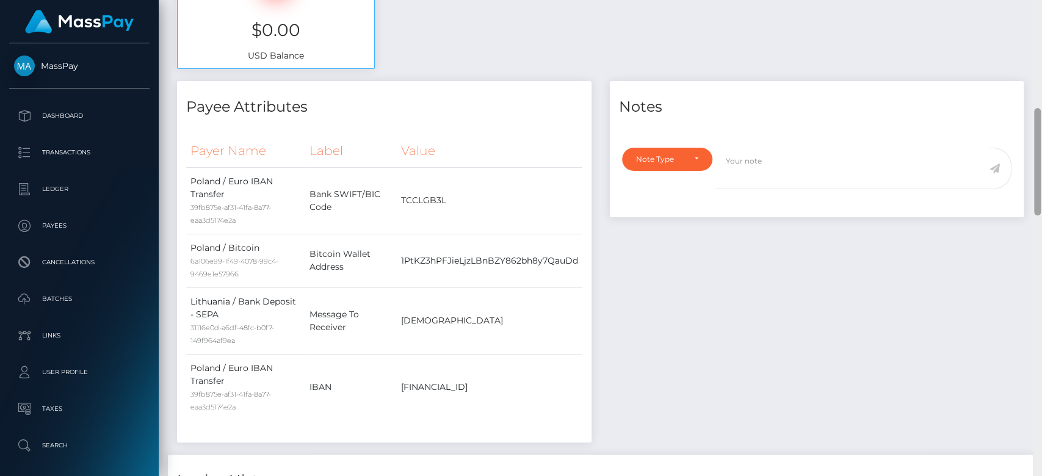
click at [1040, 203] on div at bounding box center [1036, 238] width 9 height 477
click at [1040, 203] on div at bounding box center [1037, 161] width 7 height 107
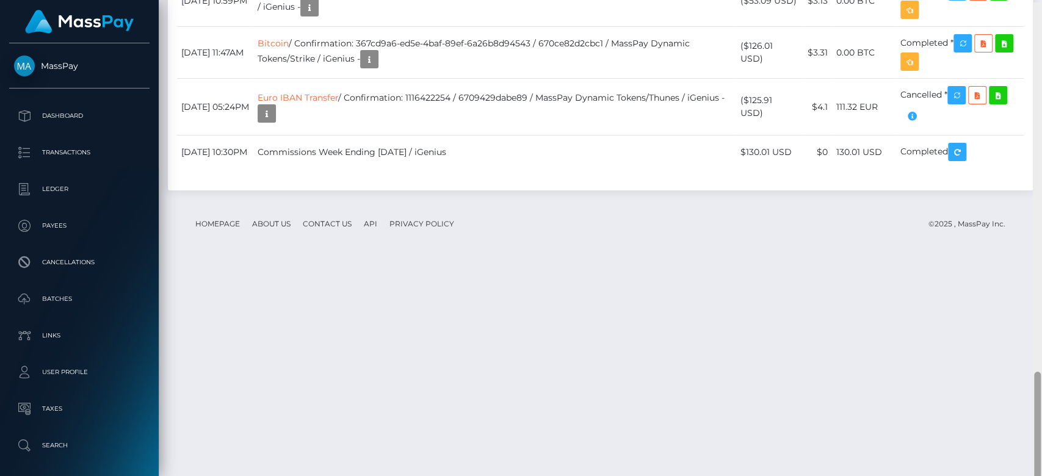
scroll to position [1628, 0]
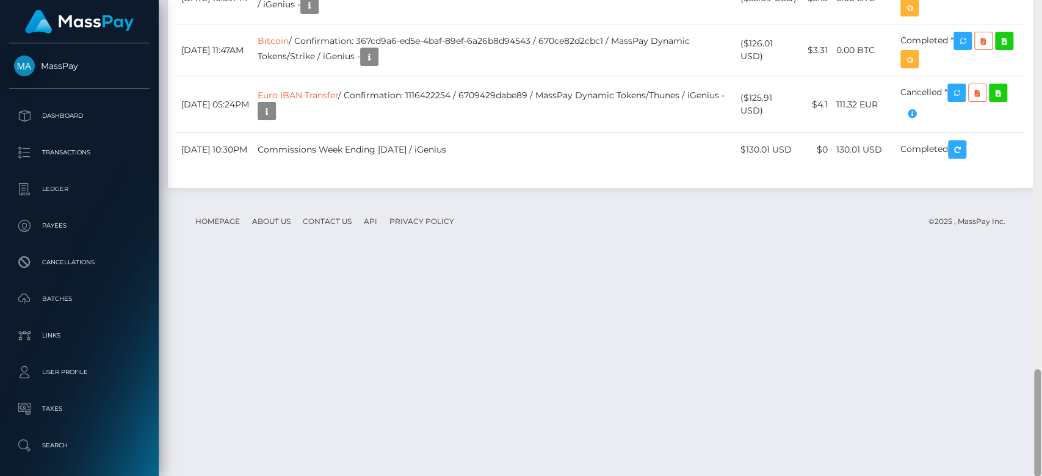
drag, startPoint x: 1037, startPoint y: 203, endPoint x: 1040, endPoint y: 465, distance: 261.8
click at [1040, 465] on div at bounding box center [1036, 238] width 9 height 477
click at [990, 49] on icon at bounding box center [983, 41] width 15 height 15
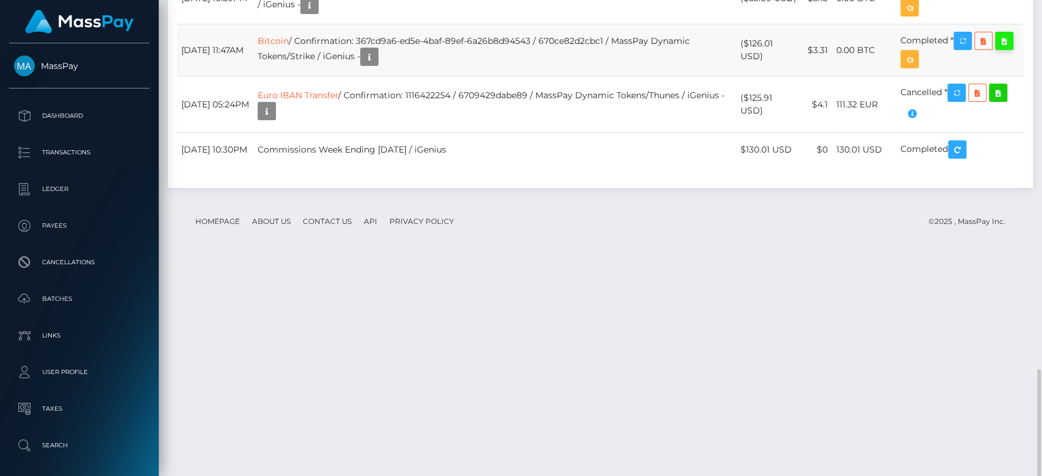
click at [1009, 49] on icon at bounding box center [1003, 41] width 15 height 15
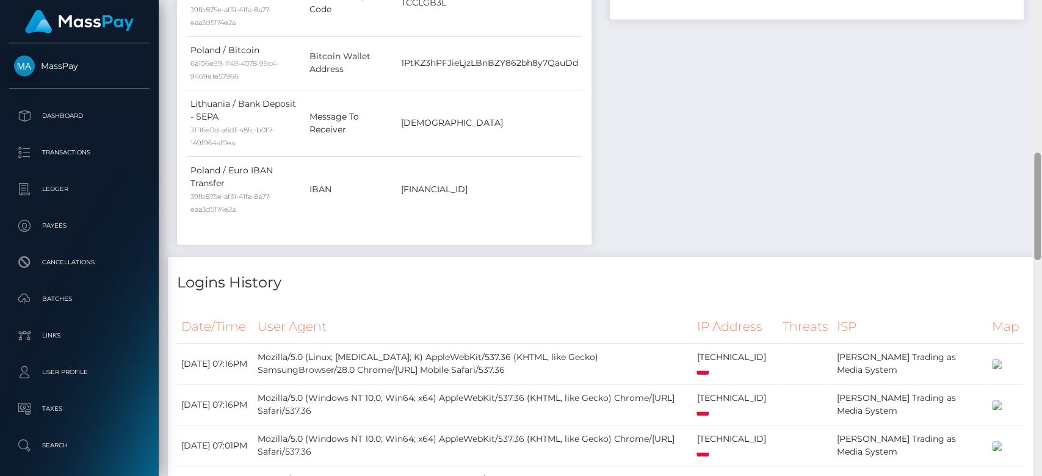
click at [1033, 126] on div at bounding box center [1036, 238] width 9 height 477
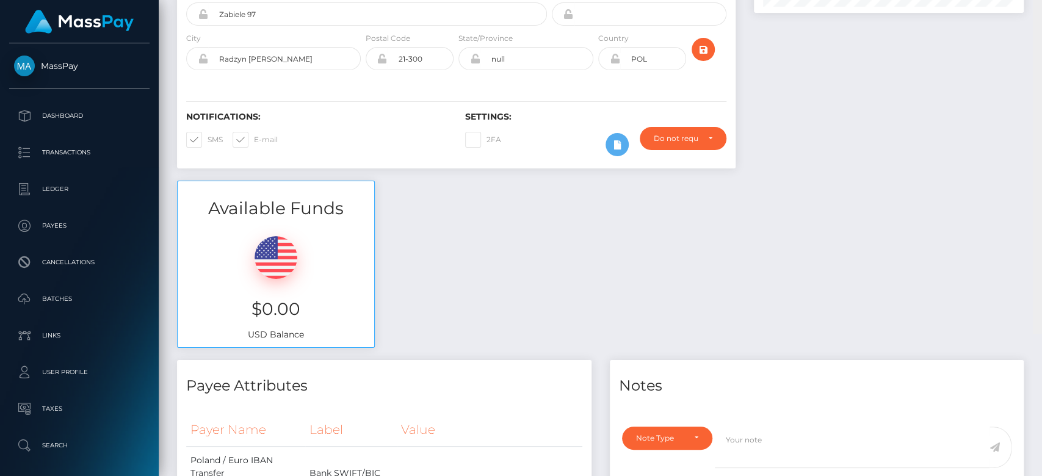
scroll to position [0, 0]
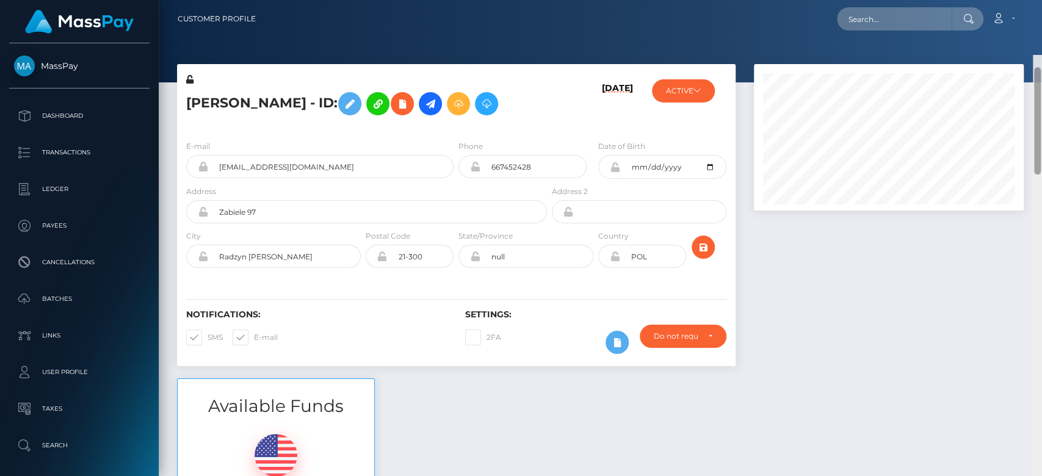
drag, startPoint x: 1033, startPoint y: 126, endPoint x: 1022, endPoint y: 48, distance: 78.9
click at [1022, 48] on div "Customer Profile Loading... Loading..." at bounding box center [600, 238] width 883 height 476
drag, startPoint x: 319, startPoint y: 201, endPoint x: 218, endPoint y: 199, distance: 101.3
click at [218, 178] on input "m.niebrzeg@gmail.com" at bounding box center [330, 166] width 245 height 23
paste input "m.niebrzeg@gmail.com"
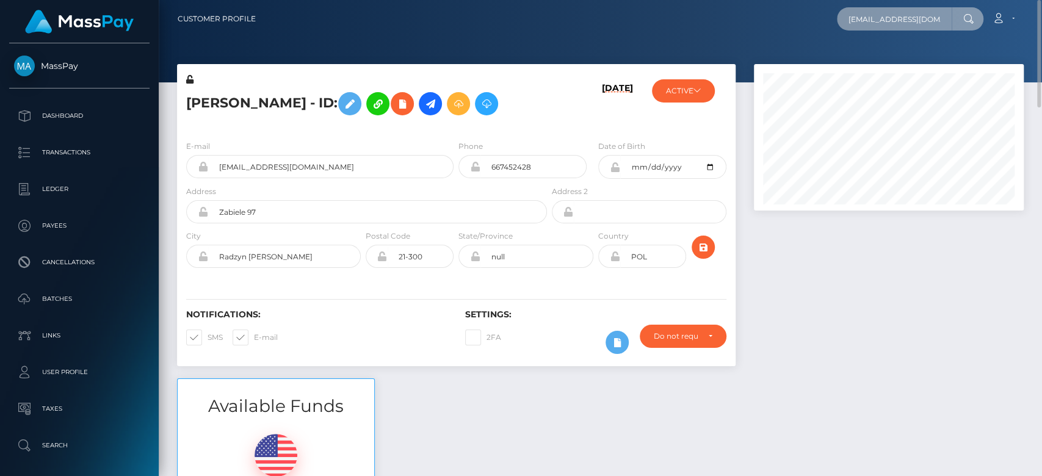
click at [896, 22] on input "m.niebrzeg@gmail.com" at bounding box center [894, 18] width 115 height 23
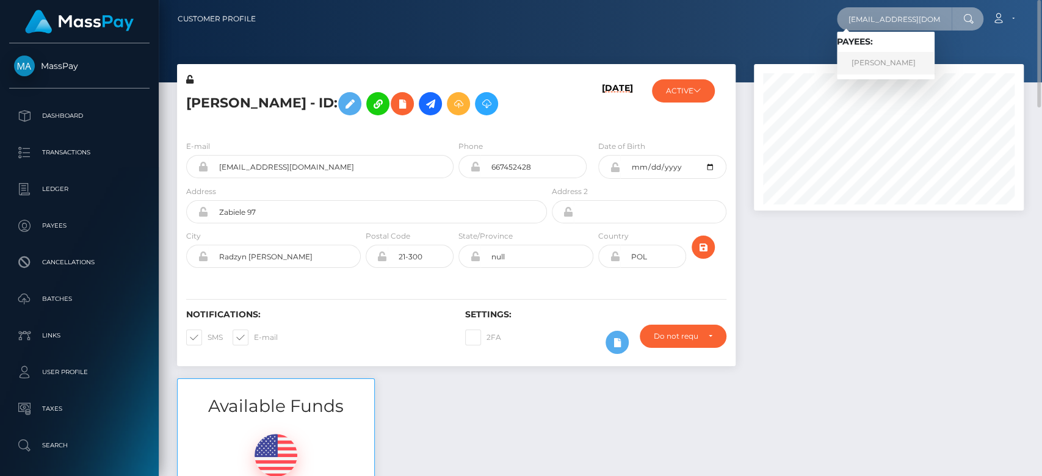
type input "m.niebrzeg@gmail.com"
click at [895, 60] on link "Monika Niebrzegowska" at bounding box center [886, 63] width 98 height 23
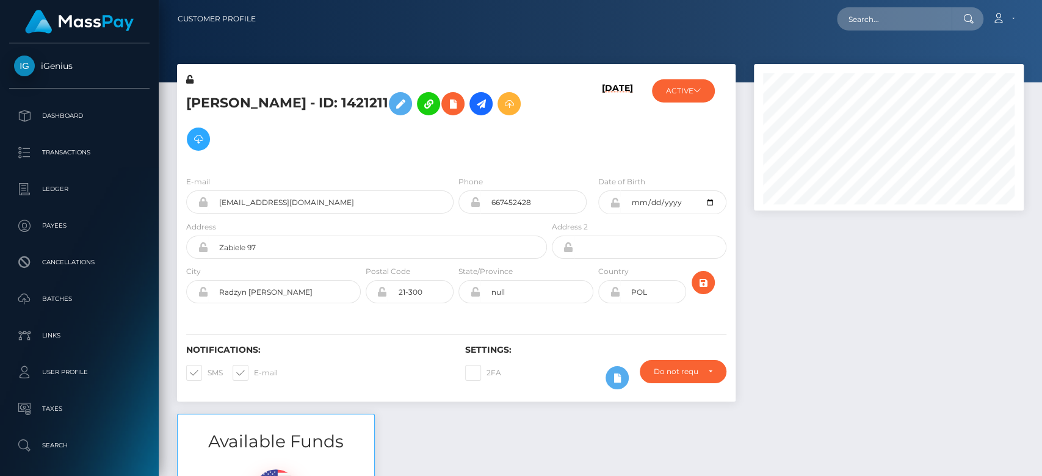
scroll to position [146, 270]
click at [877, 339] on div at bounding box center [888, 239] width 288 height 350
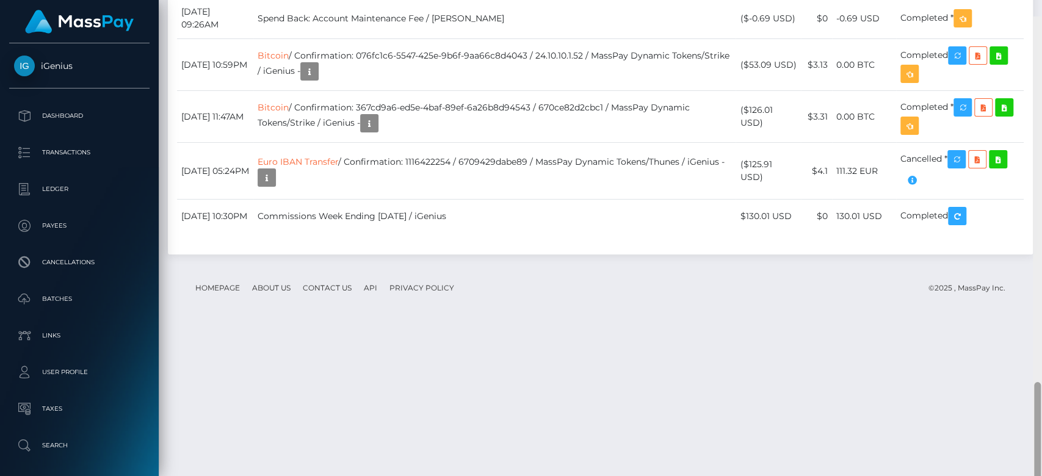
scroll to position [1613, 0]
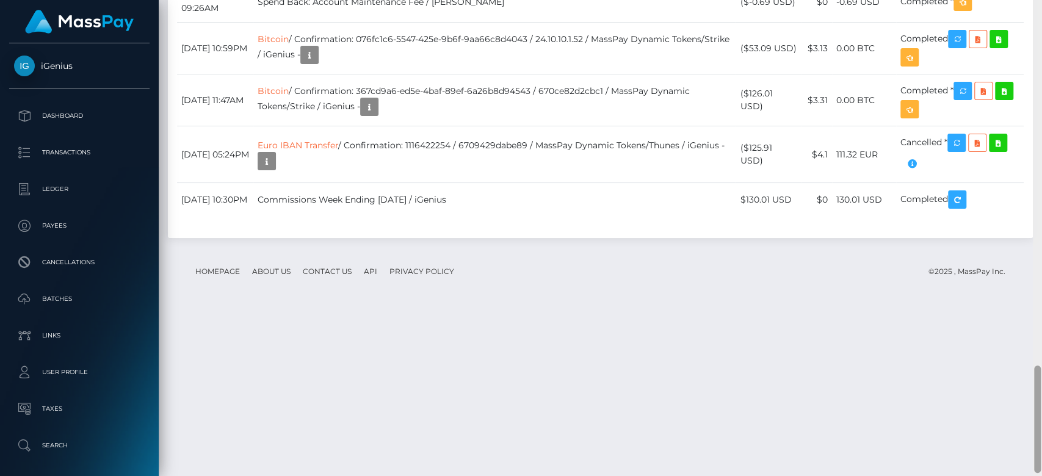
drag, startPoint x: 1036, startPoint y: 127, endPoint x: 1040, endPoint y: 426, distance: 299.0
click at [1040, 426] on div at bounding box center [1036, 238] width 9 height 477
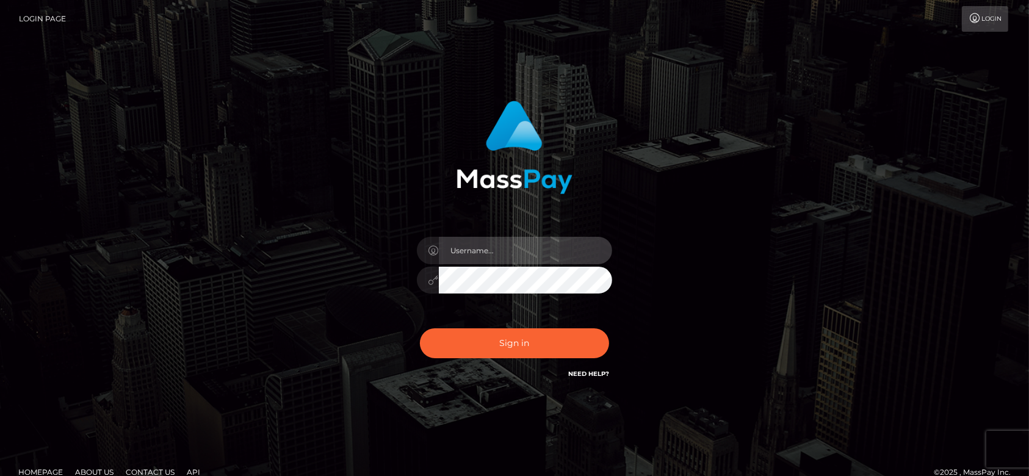
type input "[DOMAIN_NAME]"
checkbox input "true"
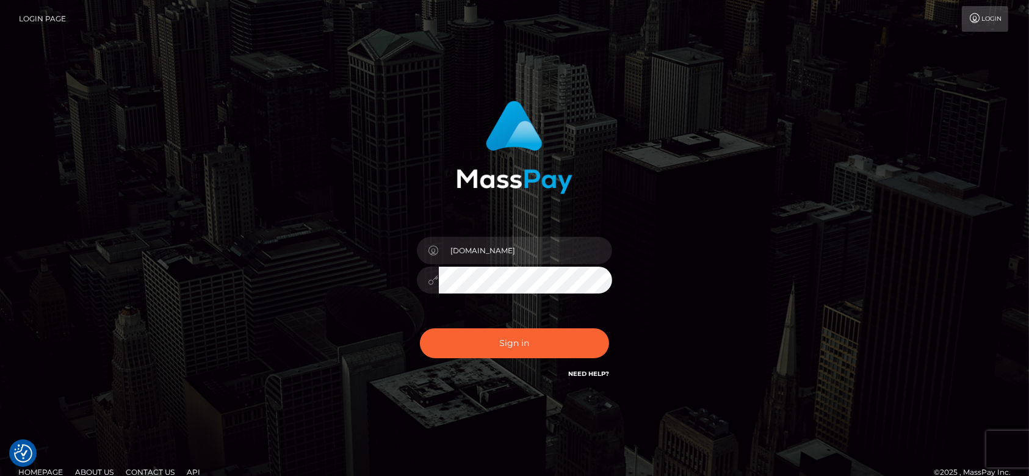
click at [528, 363] on div "Sign in Need Help?" at bounding box center [515, 348] width 214 height 54
click at [520, 349] on button "Sign in" at bounding box center [514, 343] width 189 height 30
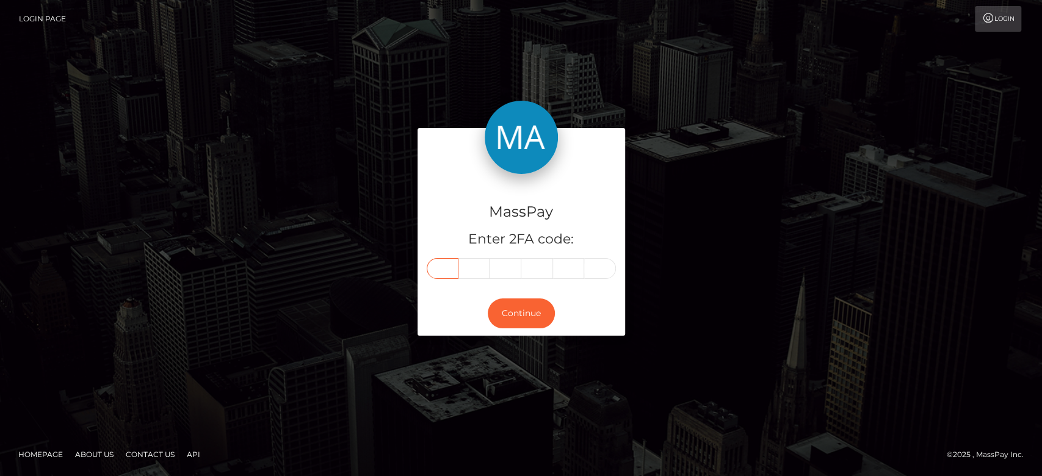
click at [449, 261] on input "text" at bounding box center [443, 268] width 32 height 21
paste input "3"
type input "3"
type input "8"
type input "6"
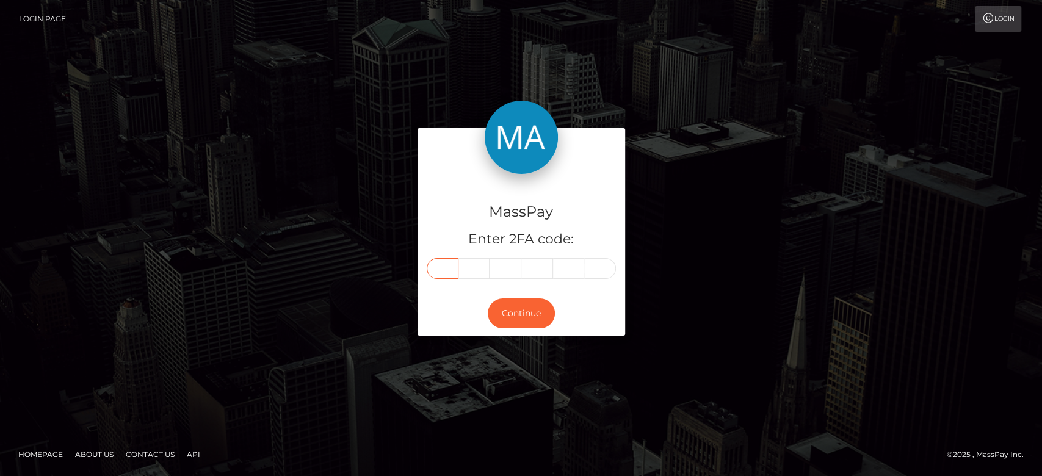
type input "0"
type input "1"
type input "2"
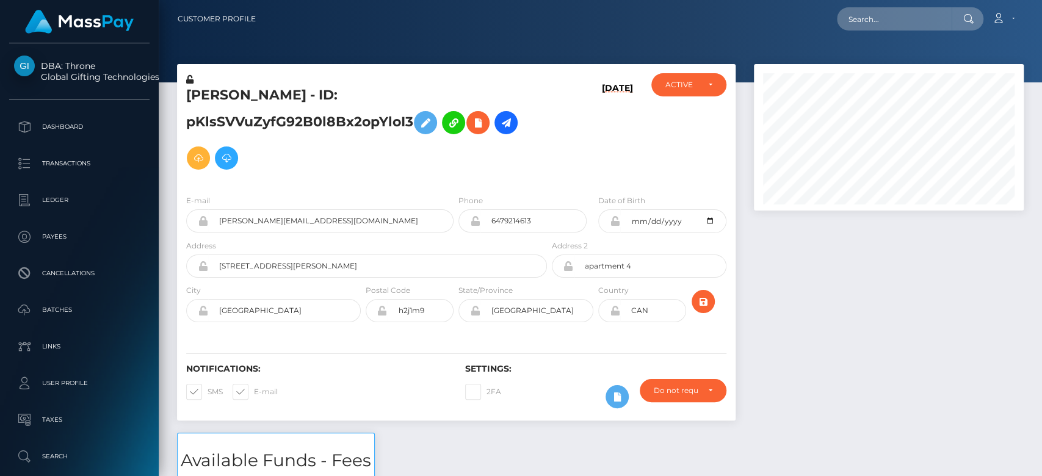
scroll to position [146, 270]
click at [817, 397] on div at bounding box center [888, 248] width 288 height 369
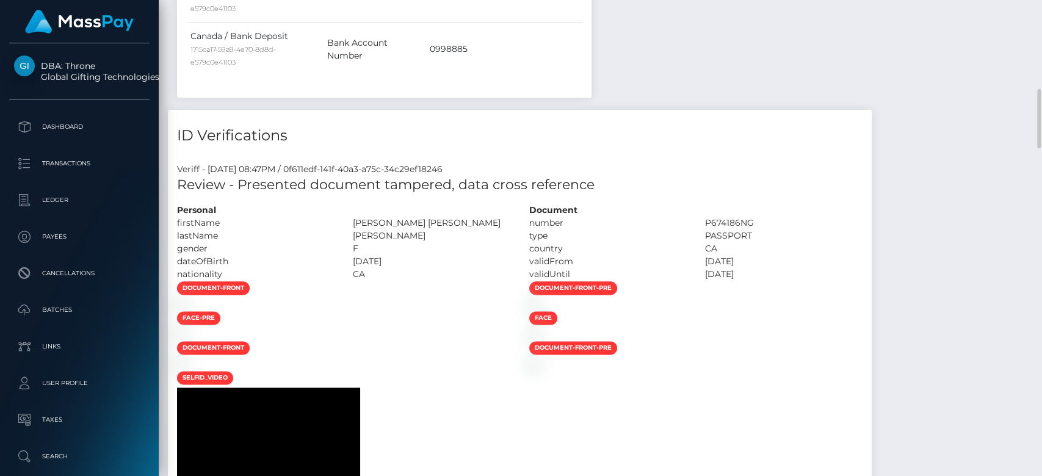
scroll to position [940, 0]
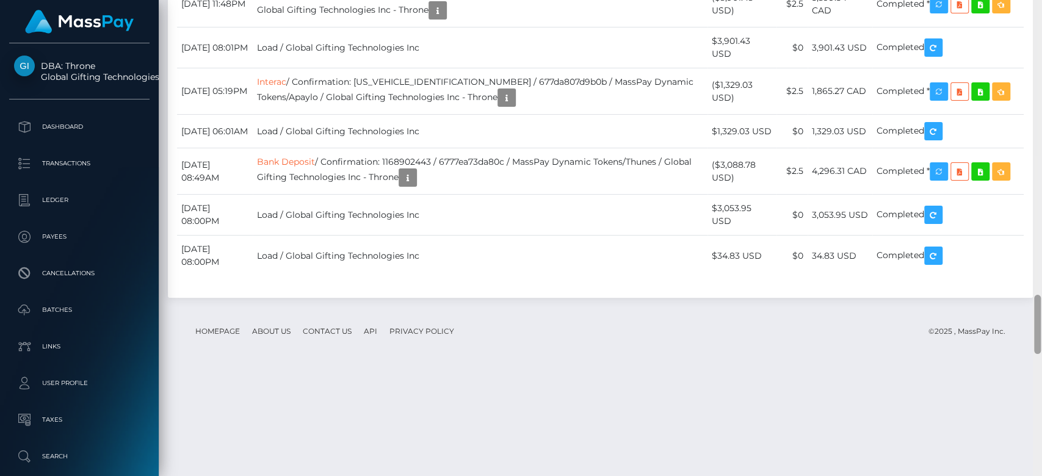
click at [1032, 344] on div at bounding box center [1036, 238] width 9 height 477
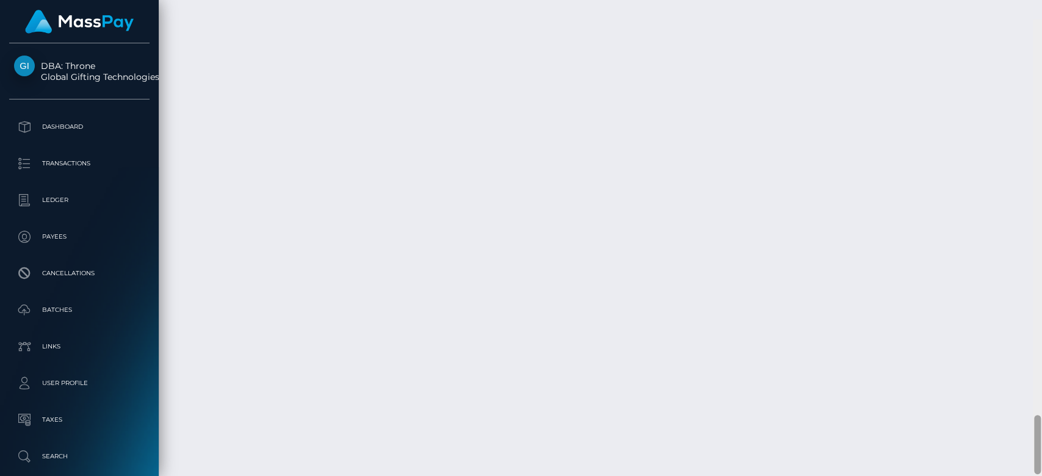
scroll to position [3180, 0]
drag, startPoint x: 1034, startPoint y: 339, endPoint x: 1031, endPoint y: 440, distance: 100.7
click at [1031, 440] on div "Customer Profile Loading... Loading..." at bounding box center [600, 238] width 883 height 476
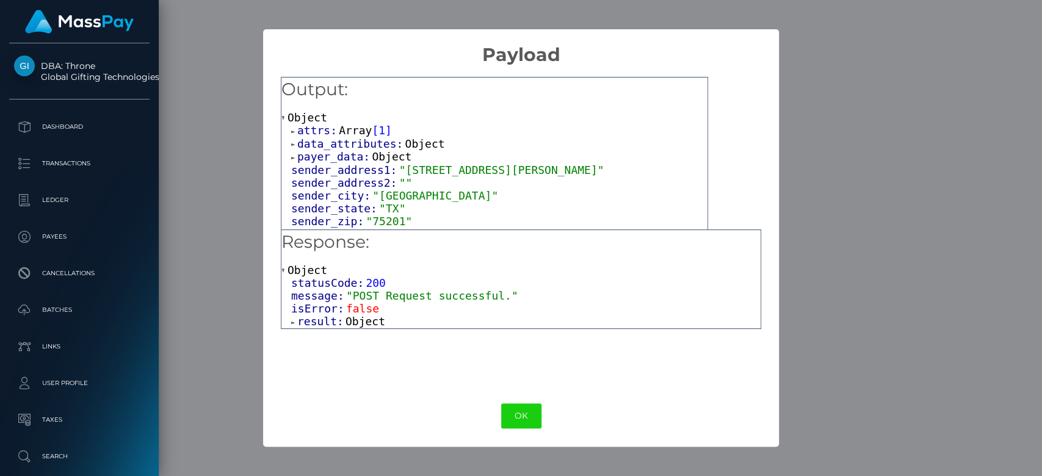
click at [368, 328] on span "Object" at bounding box center [365, 321] width 40 height 13
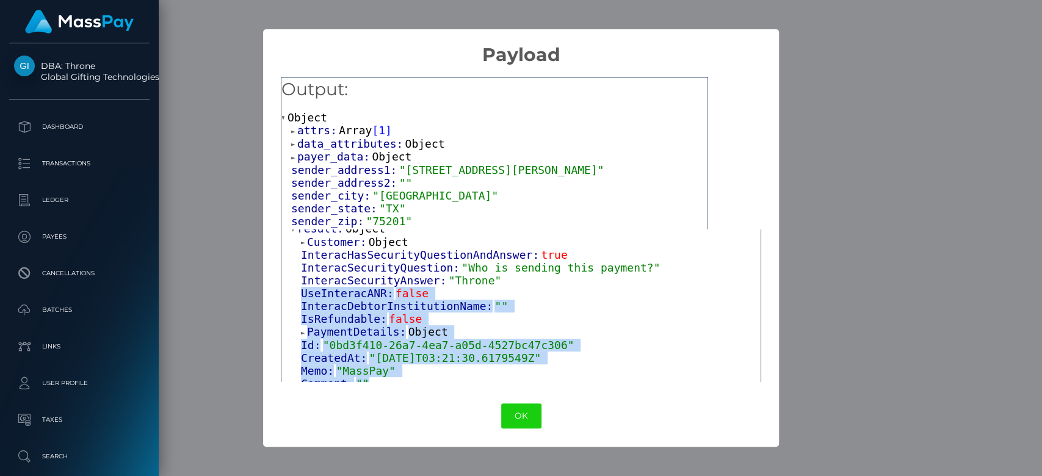
scroll to position [109, 0]
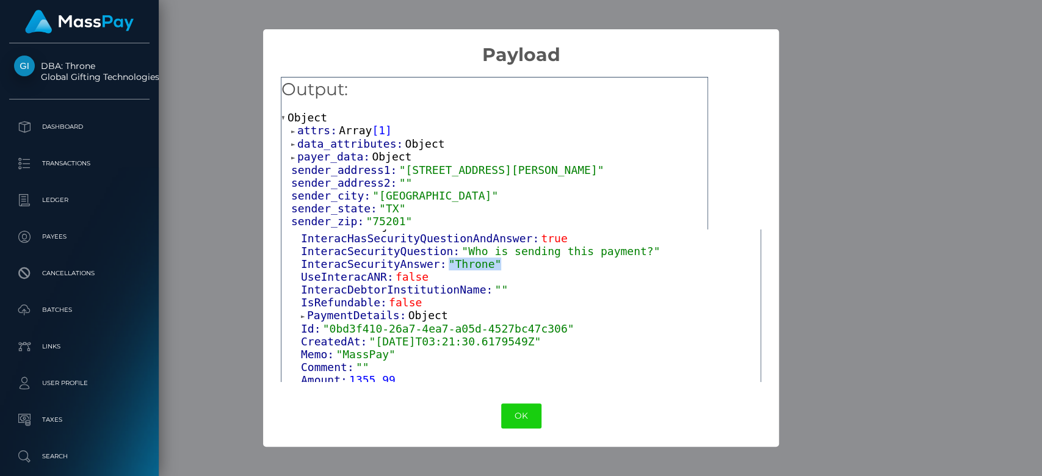
drag, startPoint x: 488, startPoint y: 374, endPoint x: 436, endPoint y: 266, distance: 119.8
click at [436, 266] on div "InteracSecurityAnswer: "Throne"" at bounding box center [530, 264] width 459 height 13
copy span ""Throne""
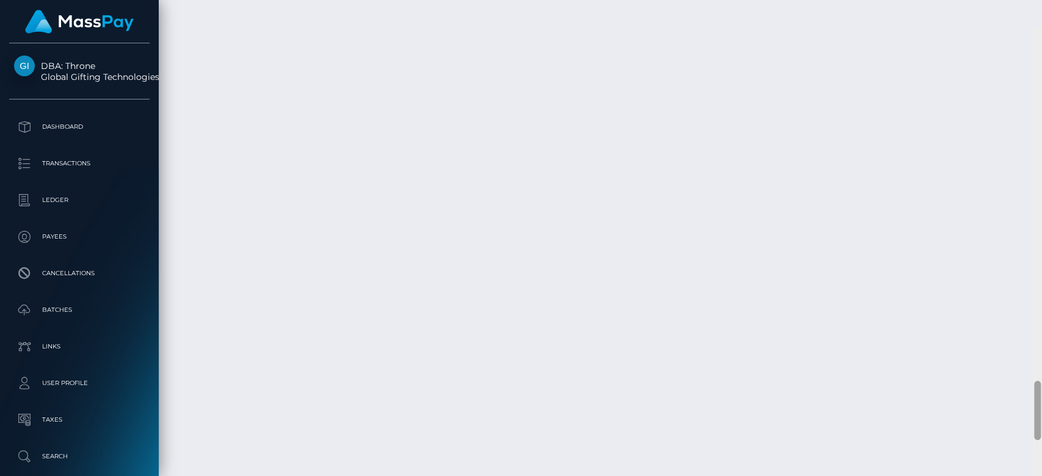
scroll to position [2841, 0]
drag, startPoint x: 1037, startPoint y: 109, endPoint x: 1040, endPoint y: 514, distance: 405.2
click at [1040, 475] on html "DBA: Throne Global Gifting Technologies Inc Dashboard Transactions Ledger Payee…" at bounding box center [521, 238] width 1042 height 476
click at [1037, 436] on div at bounding box center [1036, 238] width 9 height 477
